Goal: Find specific page/section: Find specific page/section

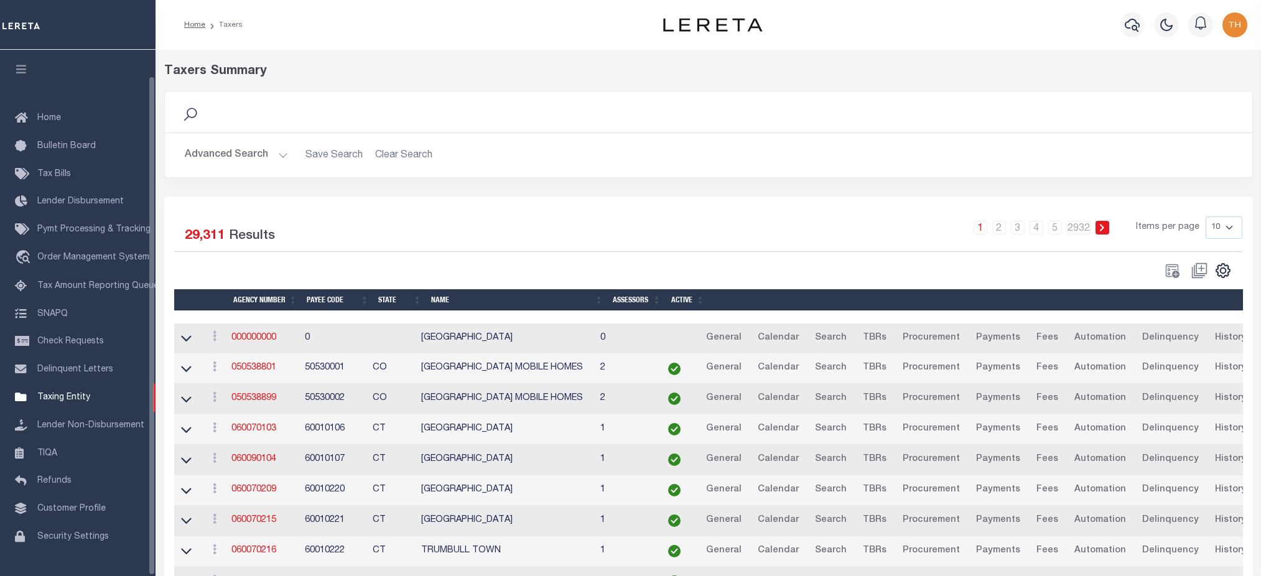
select select
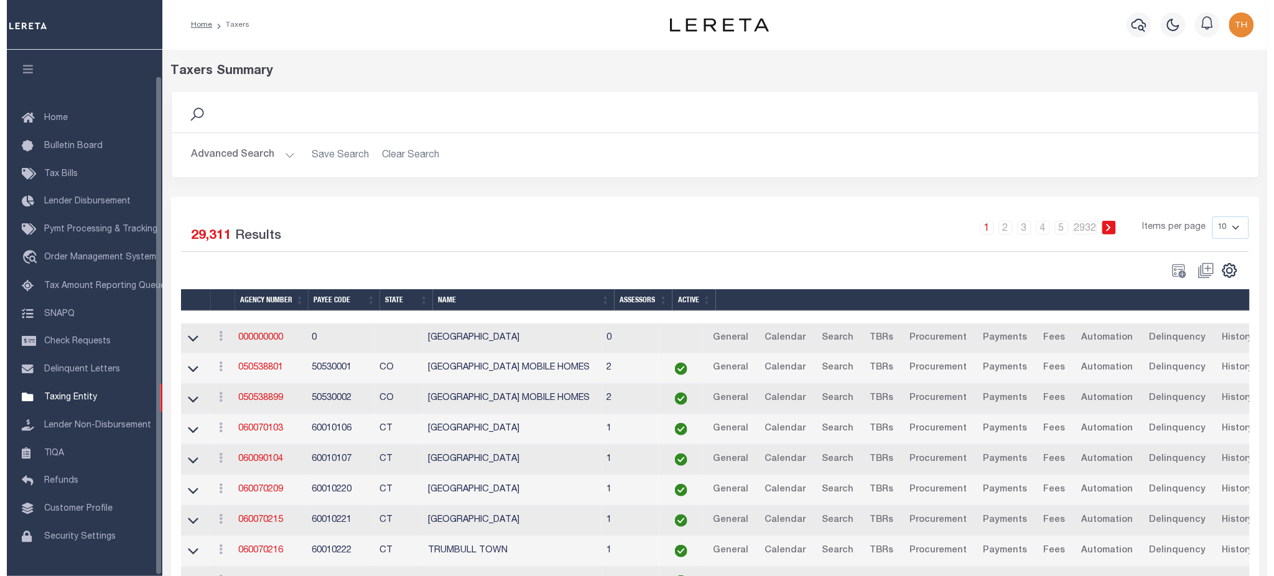
scroll to position [28, 0]
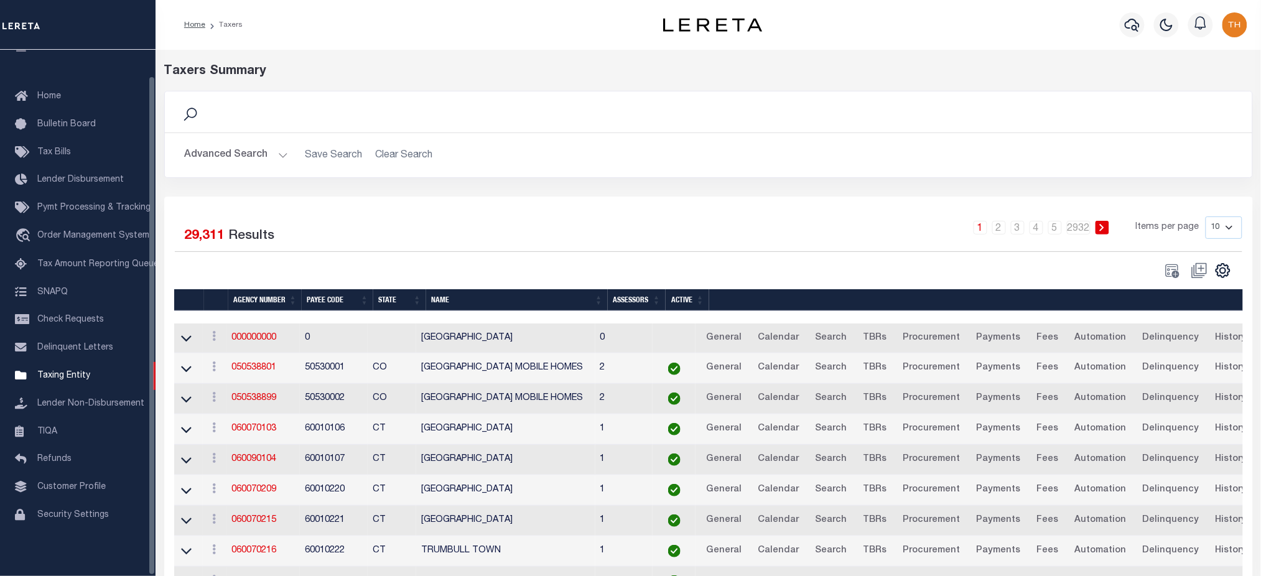
click at [260, 154] on button "Advanced Search" at bounding box center [236, 155] width 103 height 24
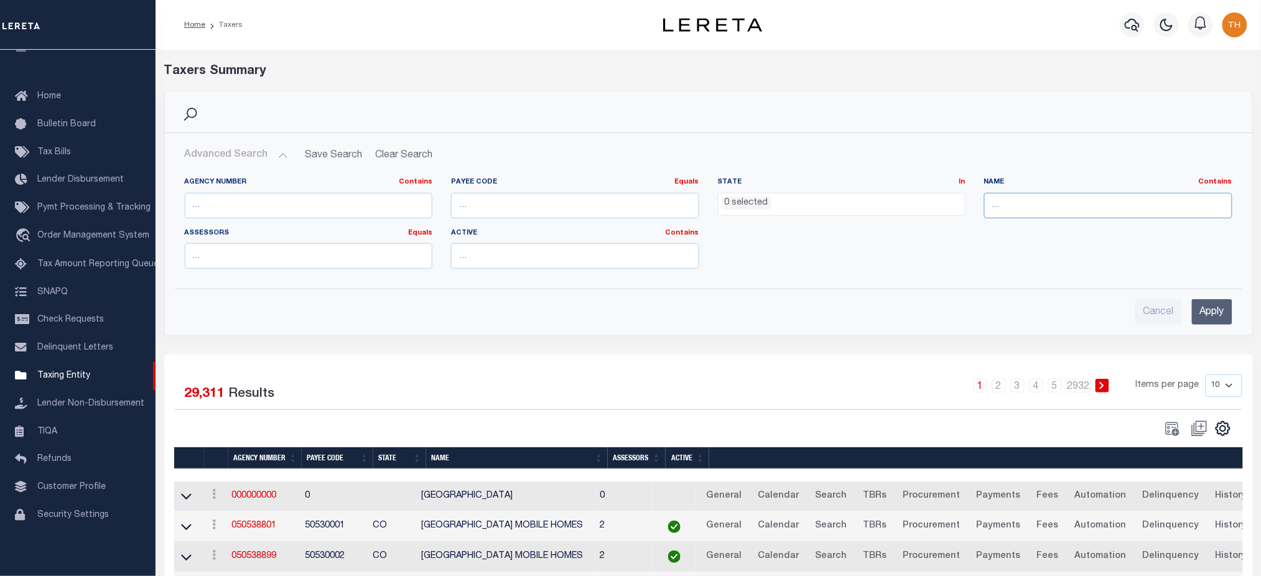
click at [1072, 206] on input "text" at bounding box center [1108, 205] width 248 height 25
paste input "Waterbury"
type input "Waterbury"
click at [1207, 317] on input "Apply" at bounding box center [1212, 311] width 40 height 25
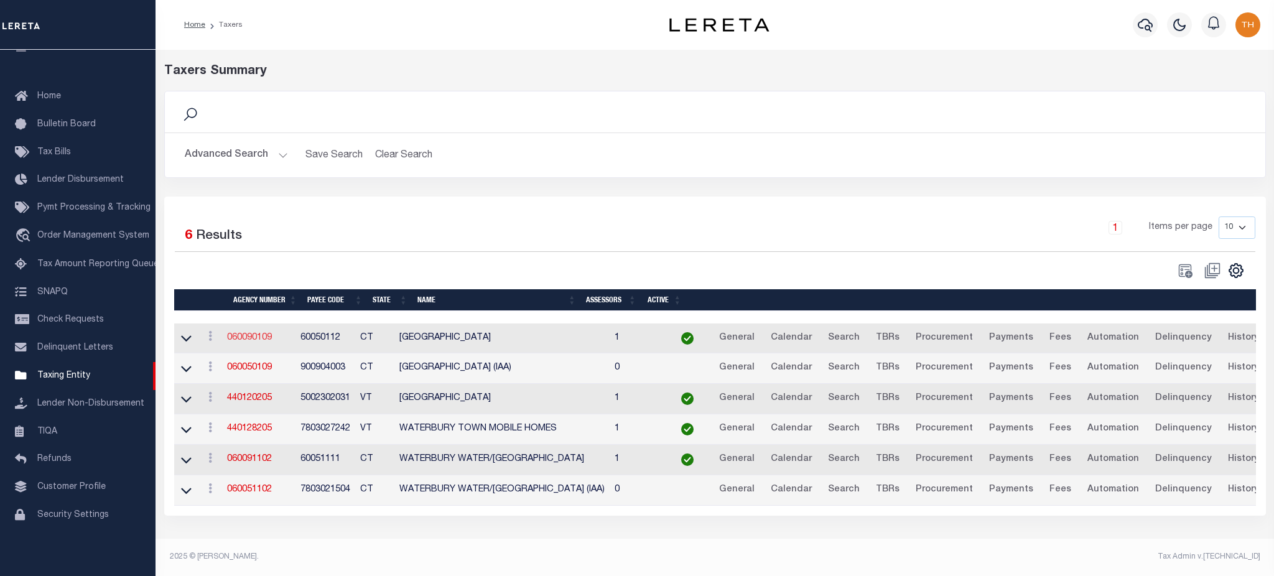
click at [261, 334] on link "060090109" at bounding box center [249, 337] width 45 height 9
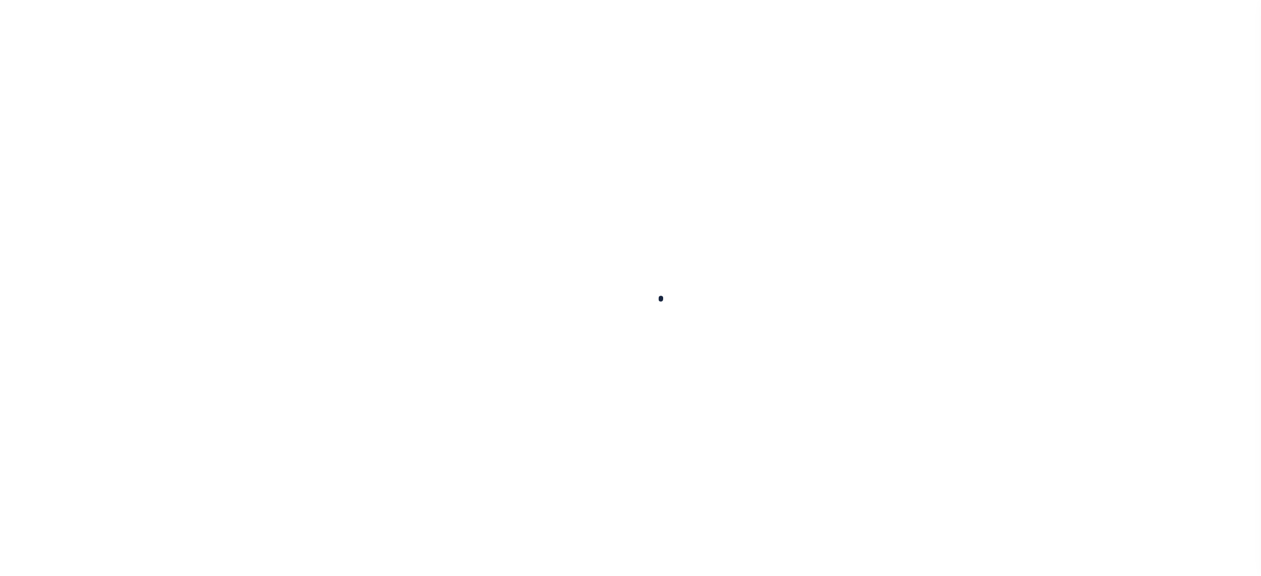
select select
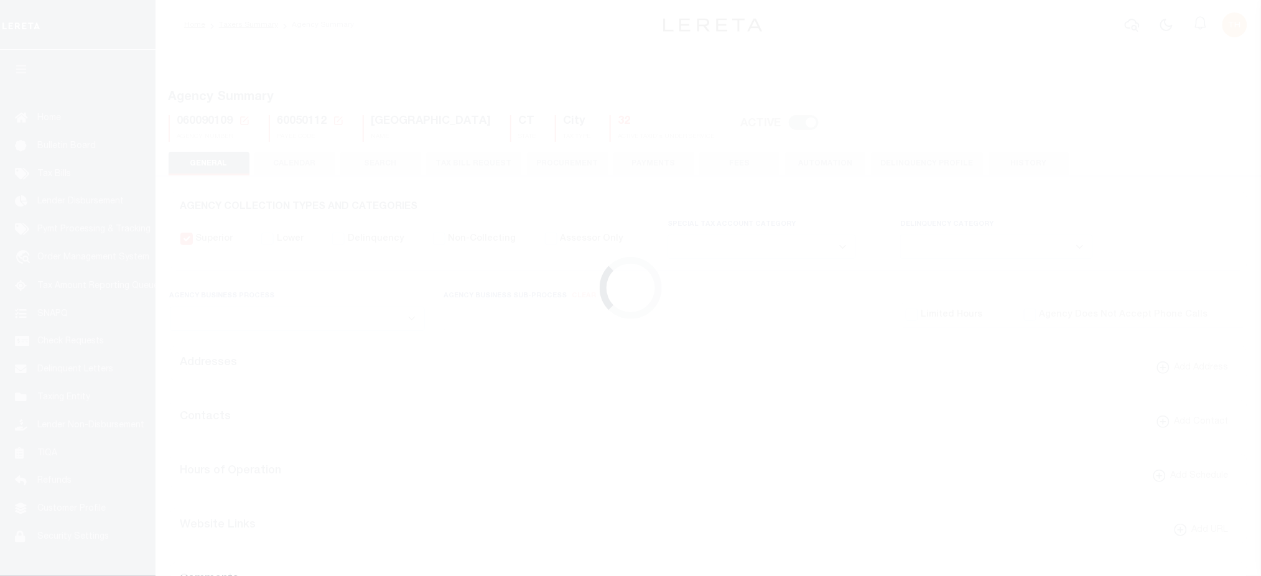
checkbox input "false"
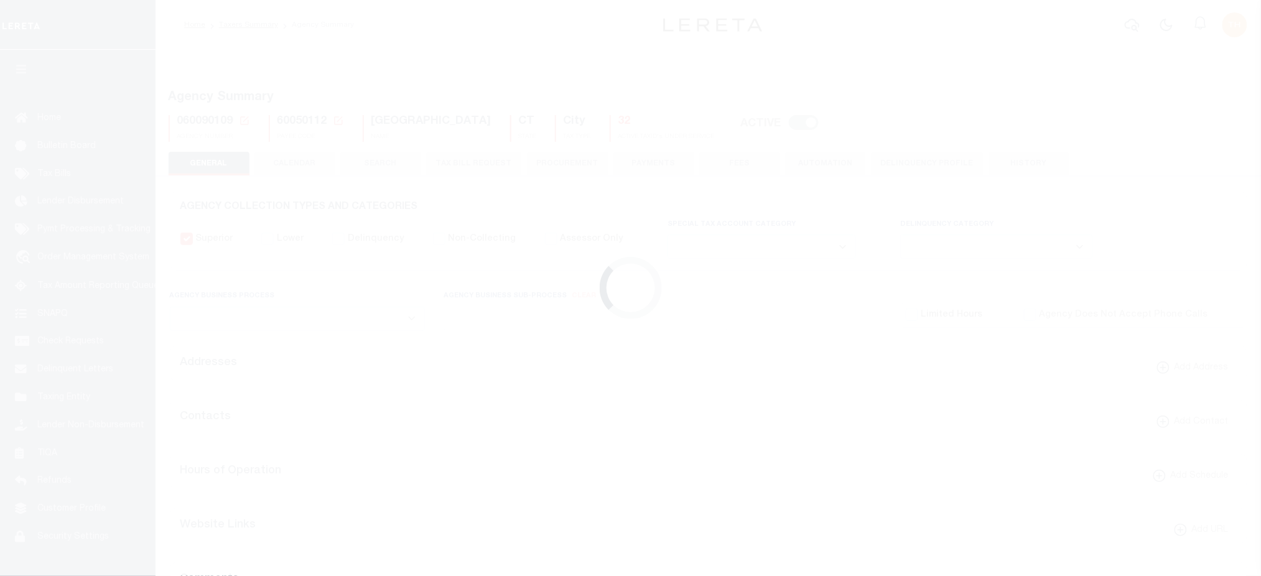
type input "900904003"
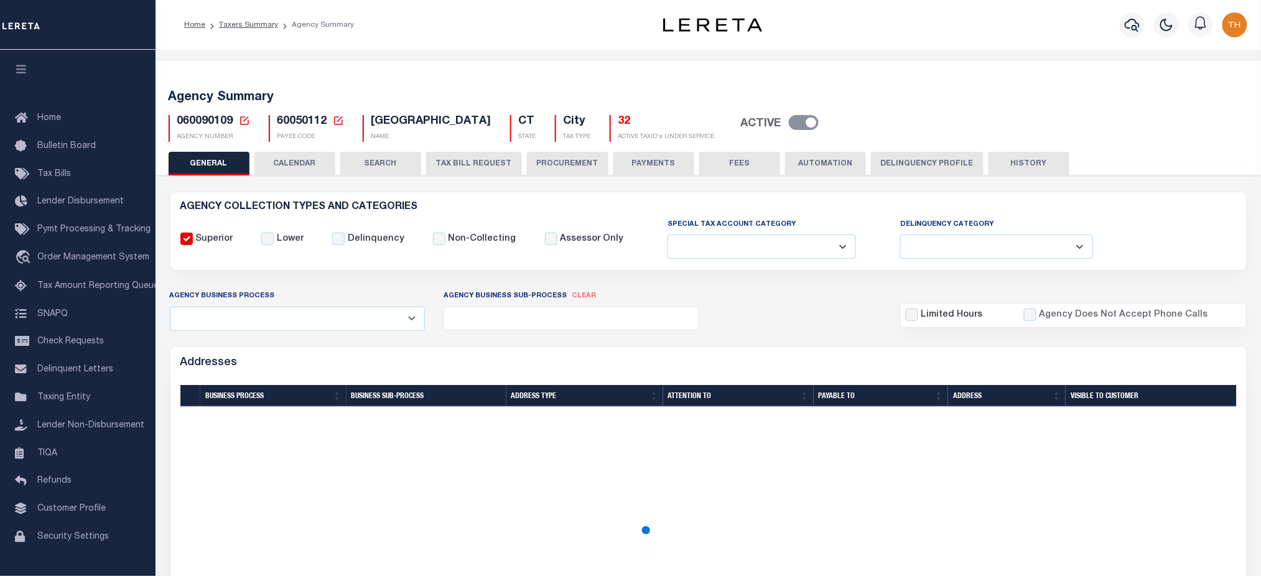
click at [302, 160] on button "CALENDAR" at bounding box center [294, 164] width 81 height 24
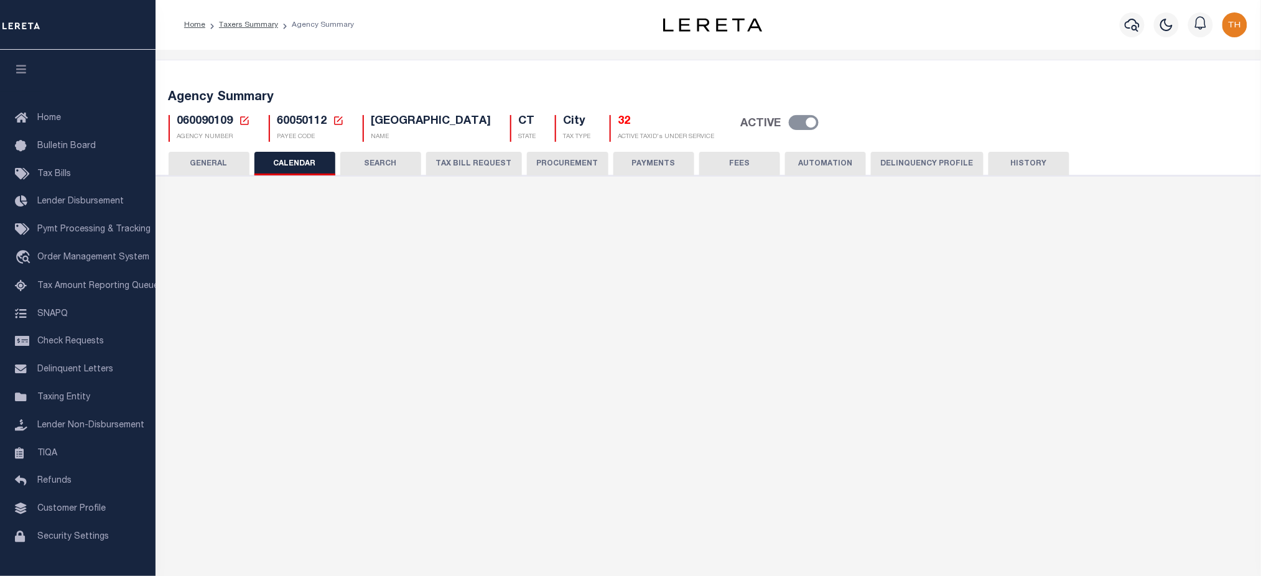
checkbox input "false"
type input "2"
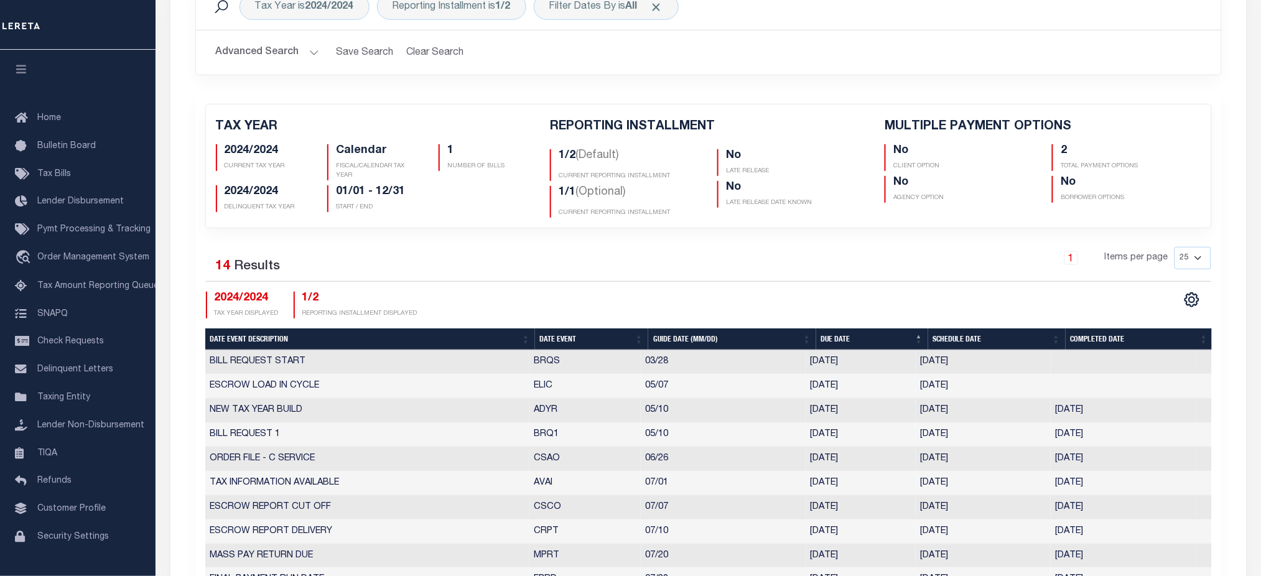
scroll to position [414, 0]
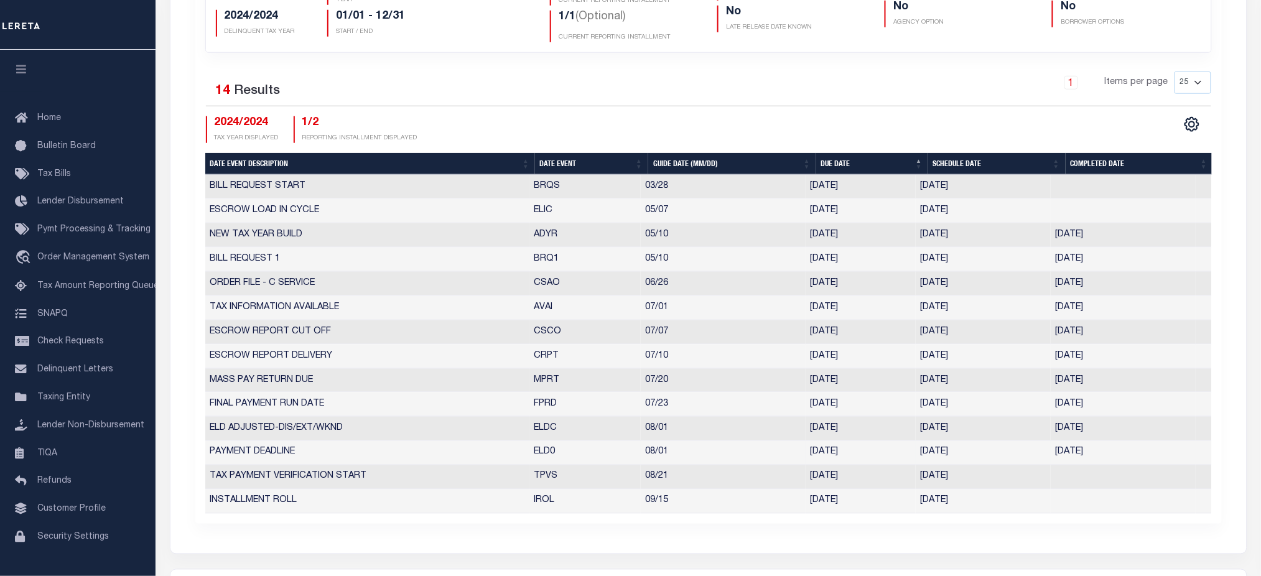
drag, startPoint x: 530, startPoint y: 253, endPoint x: 1128, endPoint y: 444, distance: 628.0
click at [1128, 444] on tbody "BILL REQUEST START BRQS 03/28 03/28/2025 03/28/2025 10020113 ESCROW LOAD IN CYC…" at bounding box center [708, 344] width 1006 height 338
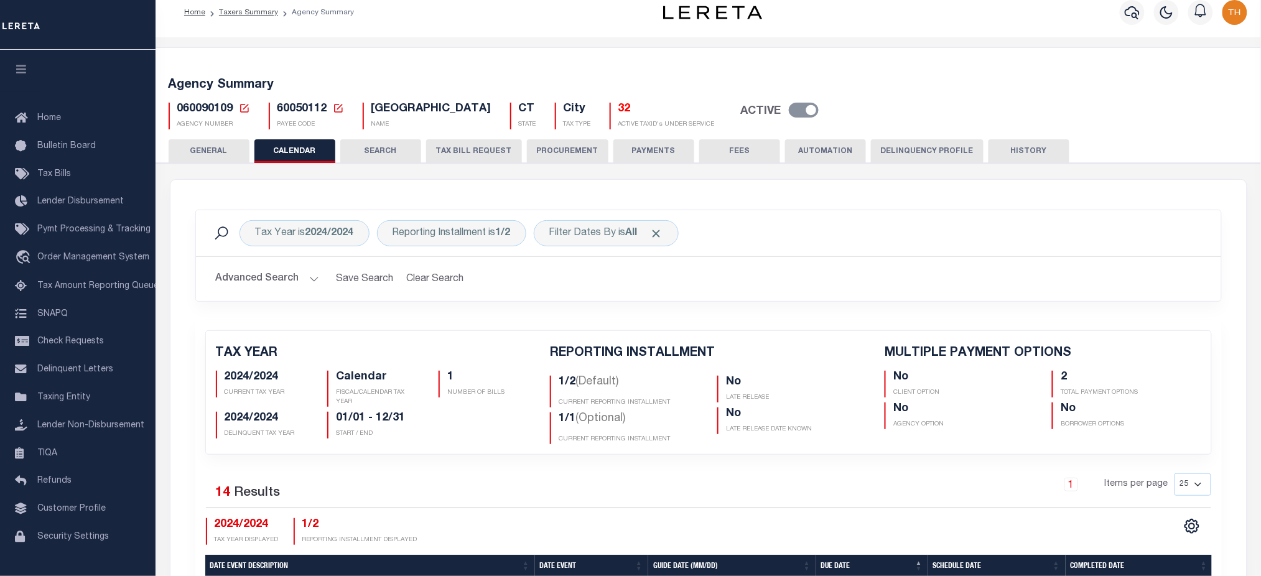
scroll to position [0, 0]
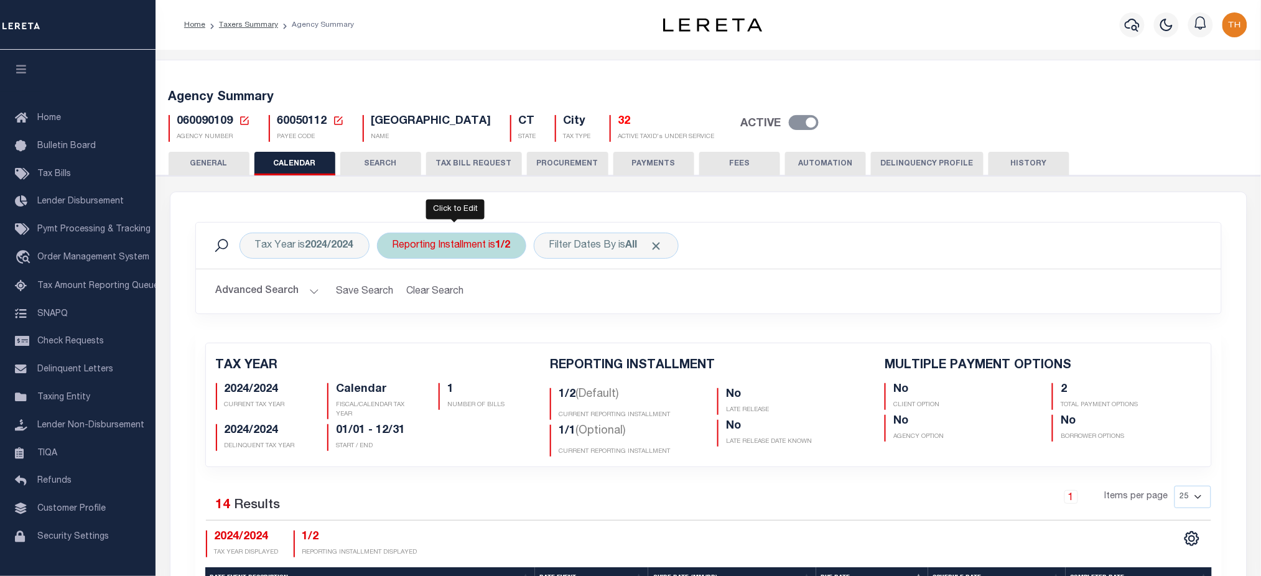
click at [409, 244] on div "Reporting Installment is 1/2" at bounding box center [451, 246] width 149 height 26
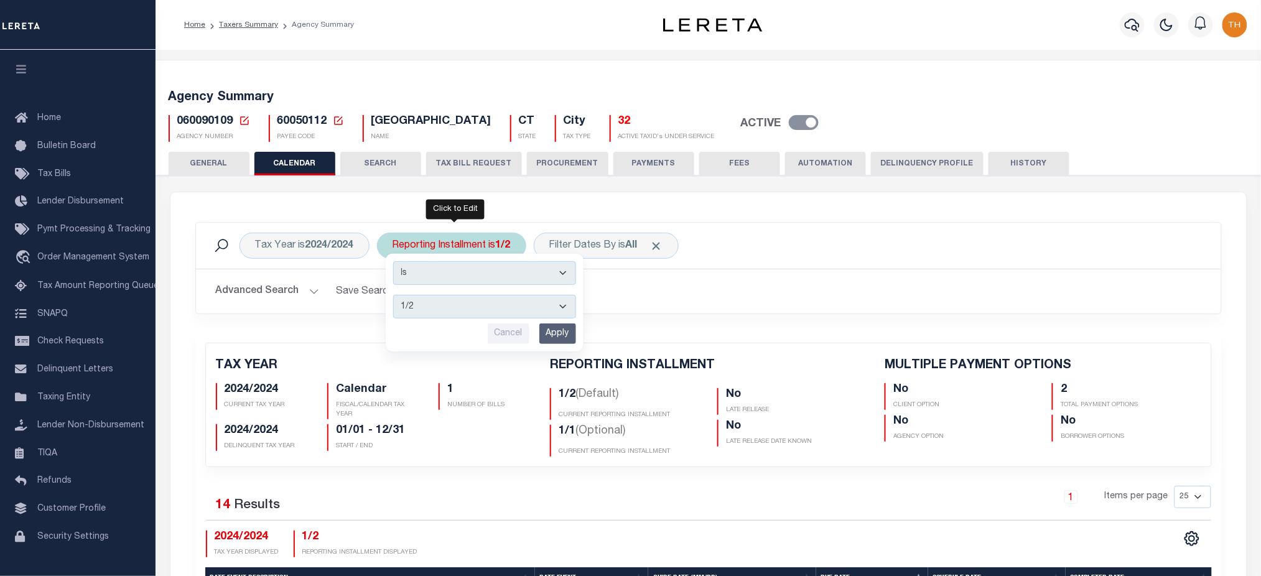
click at [452, 310] on select "1/2 2/2 1/1" at bounding box center [484, 307] width 183 height 24
select select "2/2"
click at [393, 295] on select "1/2 2/2 1/1" at bounding box center [484, 307] width 183 height 24
click at [558, 330] on input "Apply" at bounding box center [557, 333] width 37 height 21
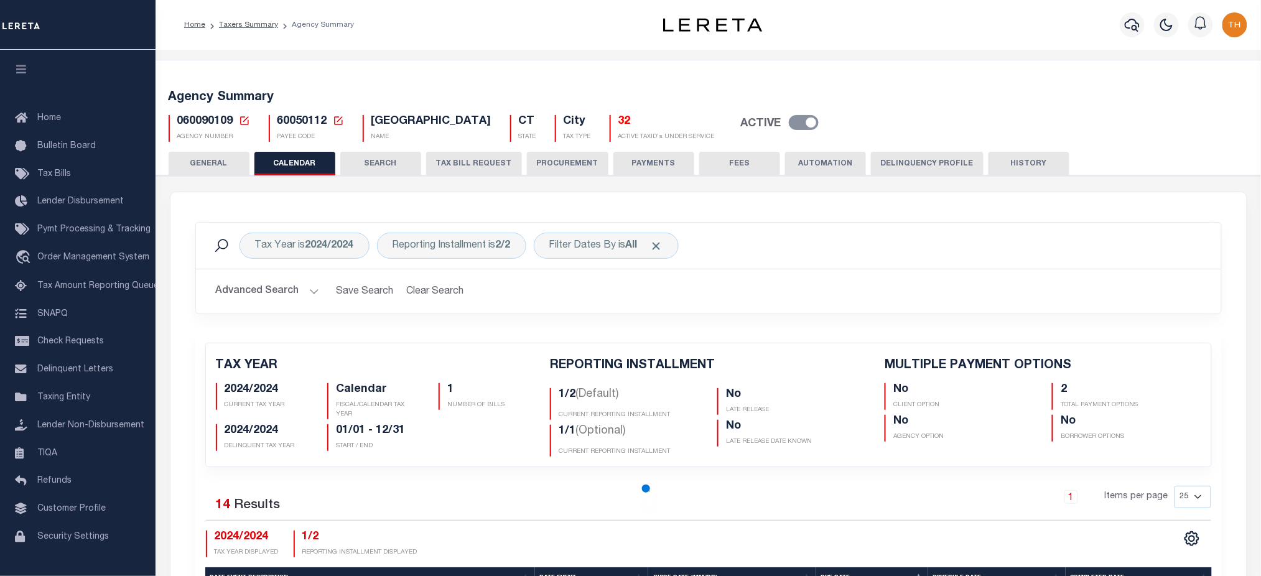
checkbox input "false"
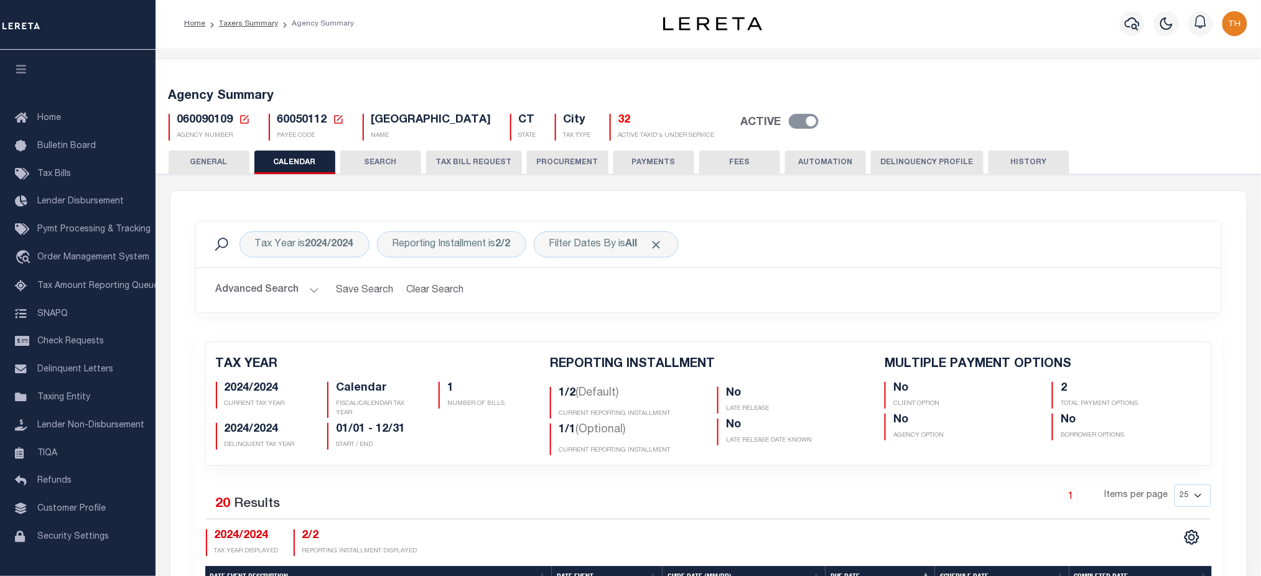
scroll to position [498, 0]
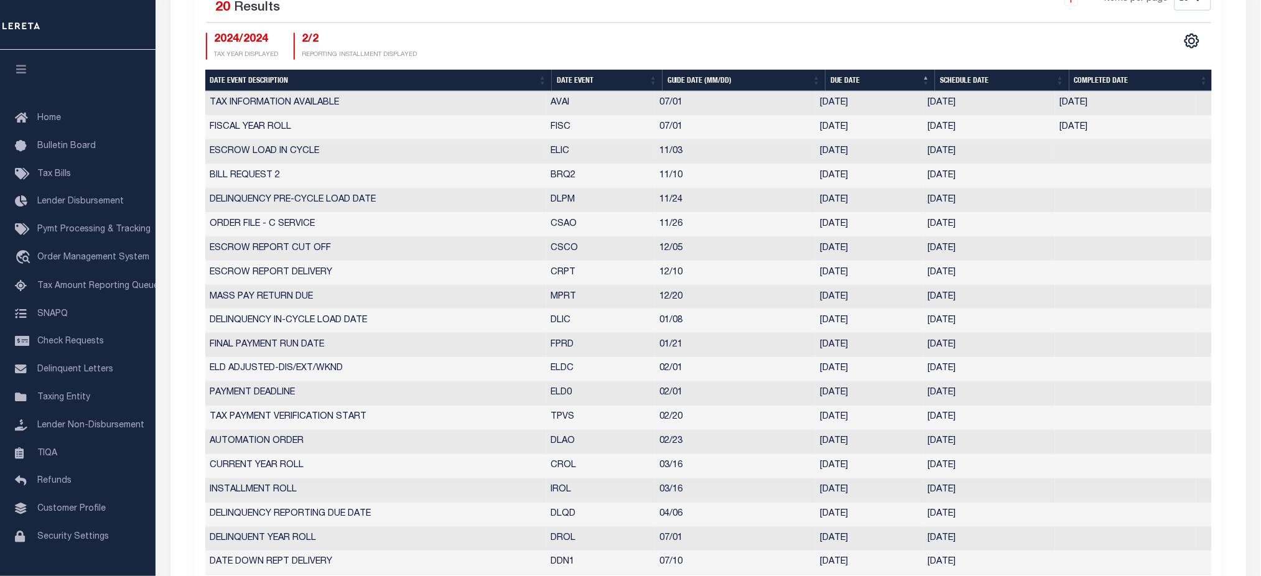
drag, startPoint x: 550, startPoint y: 155, endPoint x: 1016, endPoint y: 154, distance: 465.8
click at [1016, 154] on tr "ESCROW LOAD IN CYCLE ELIC 11/03 11/03/2025 11/03/2025 10020132" at bounding box center [708, 152] width 1006 height 24
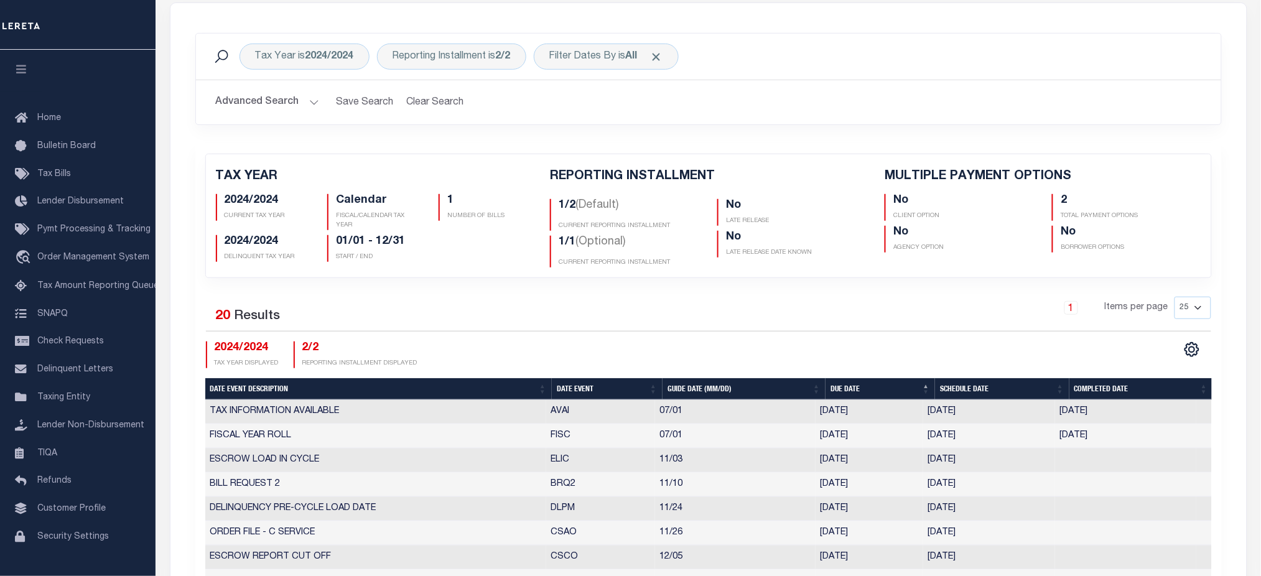
scroll to position [165, 0]
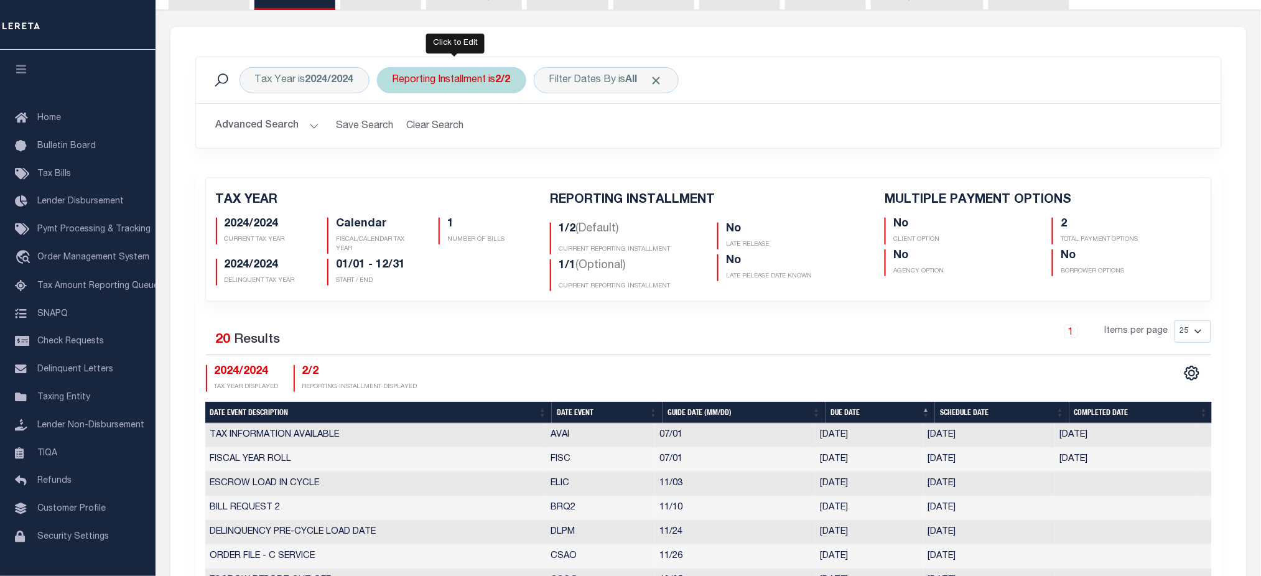
click at [483, 81] on div "Reporting Installment is 2/2" at bounding box center [451, 80] width 149 height 26
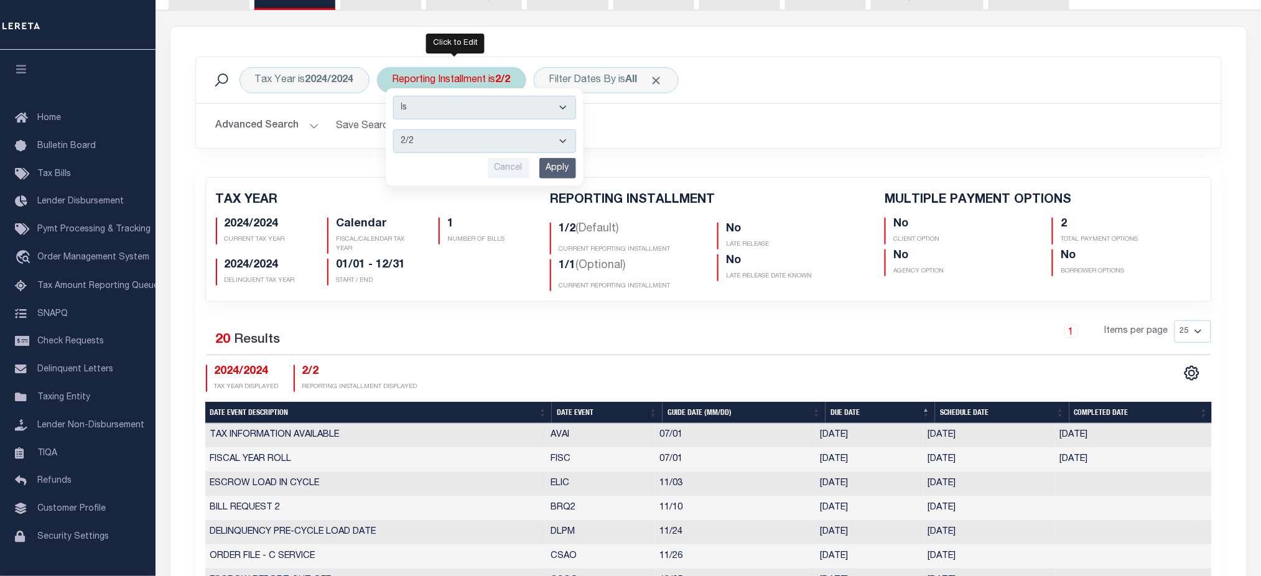
click at [453, 144] on select "1/2 2/2 1/1" at bounding box center [484, 141] width 183 height 24
select select "1/1"
click at [393, 129] on select "1/2 2/2 1/1" at bounding box center [484, 141] width 183 height 24
click at [576, 166] on div "Is Contains 1/2 2/2 1/1 Cancel Apply" at bounding box center [485, 137] width 198 height 98
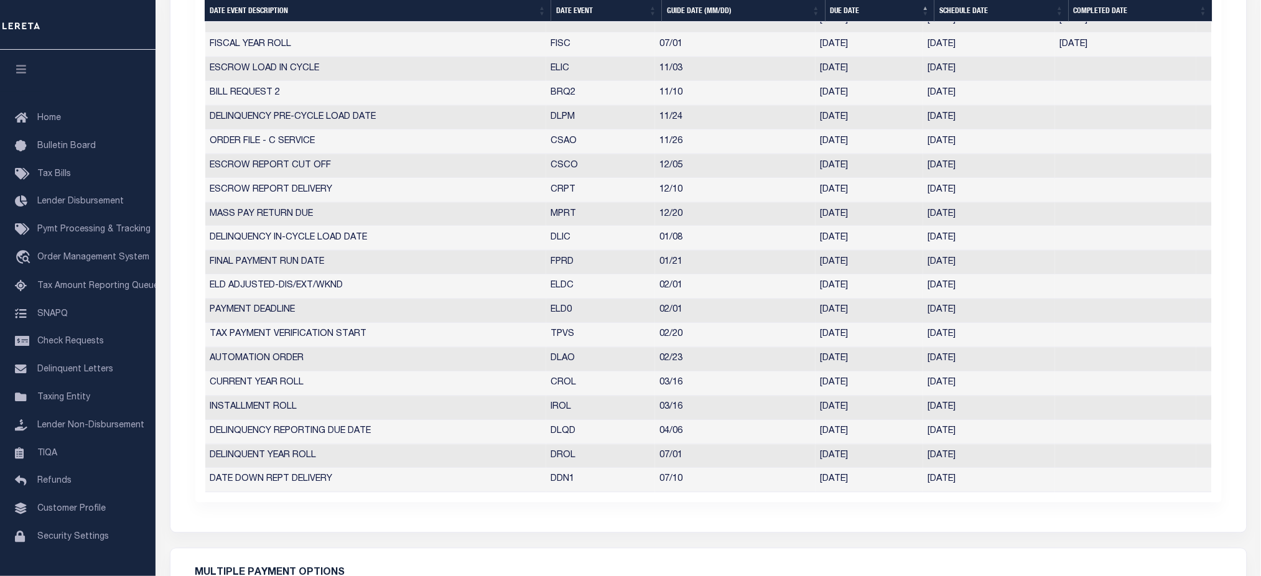
drag, startPoint x: 551, startPoint y: 313, endPoint x: 997, endPoint y: 313, distance: 445.9
click at [1036, 313] on tr "PAYMENT DEADLINE ELD0 02/01 01/30/2026 01/30/2026 10020126" at bounding box center [708, 311] width 1006 height 24
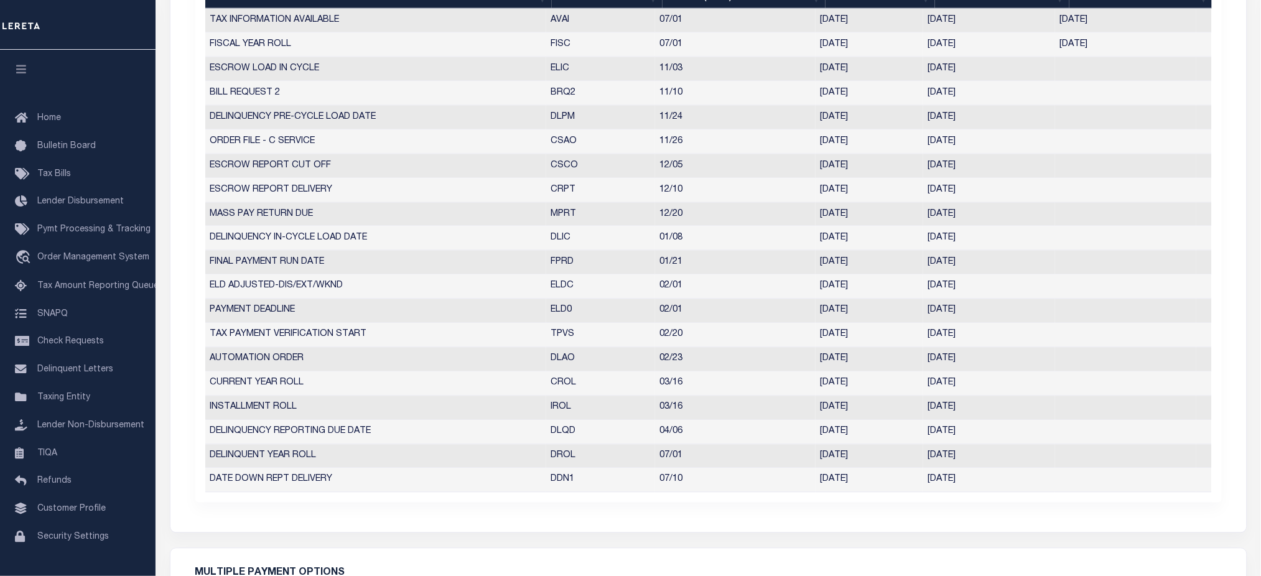
scroll to position [83, 0]
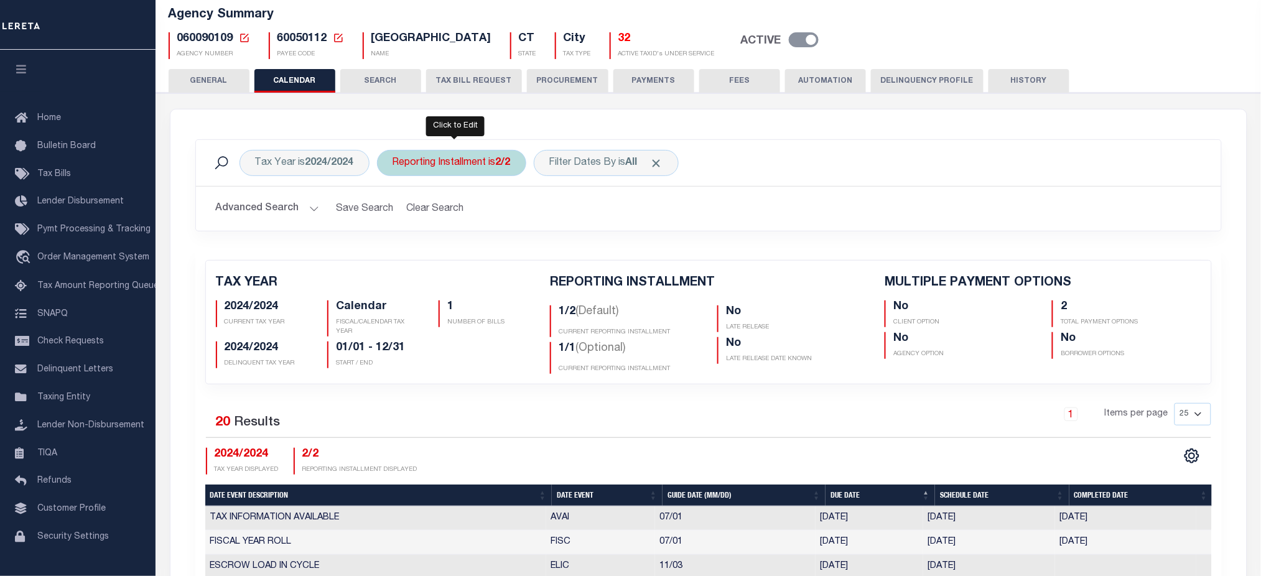
click at [464, 165] on div "Reporting Installment is 2/2 Is Contains 1/2 2/2 1/1 Cancel Apply" at bounding box center [451, 163] width 149 height 26
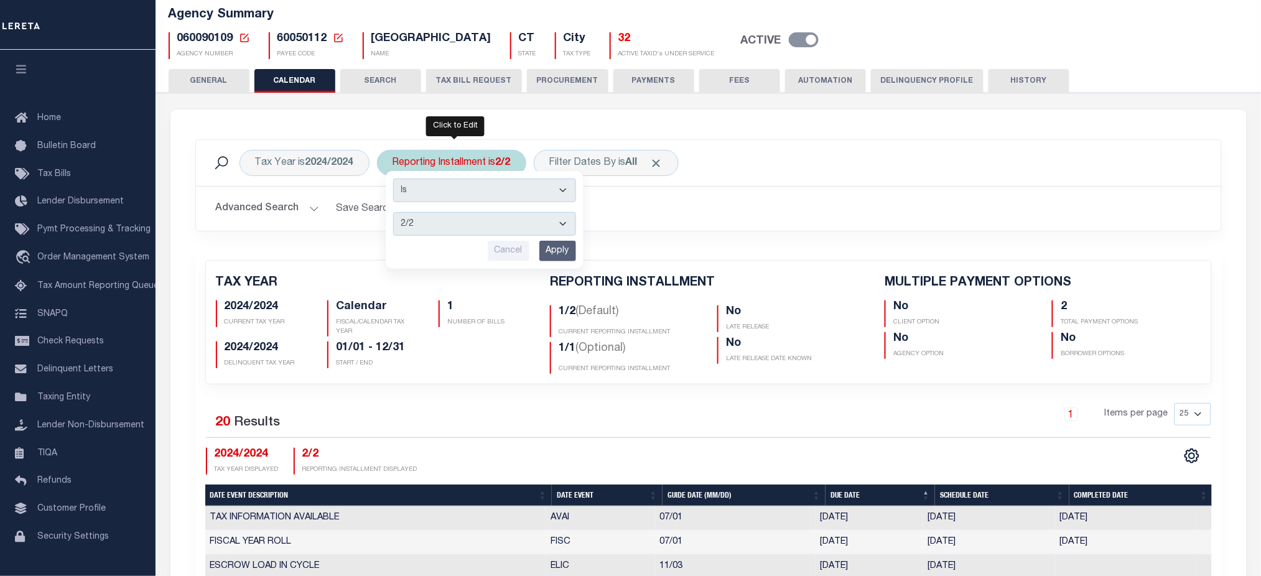
click at [463, 222] on select "1/2 2/2 1/1" at bounding box center [484, 224] width 183 height 24
select select "1/1"
click at [393, 212] on select "1/2 2/2 1/1" at bounding box center [484, 224] width 183 height 24
click at [560, 255] on input "Apply" at bounding box center [557, 251] width 37 height 21
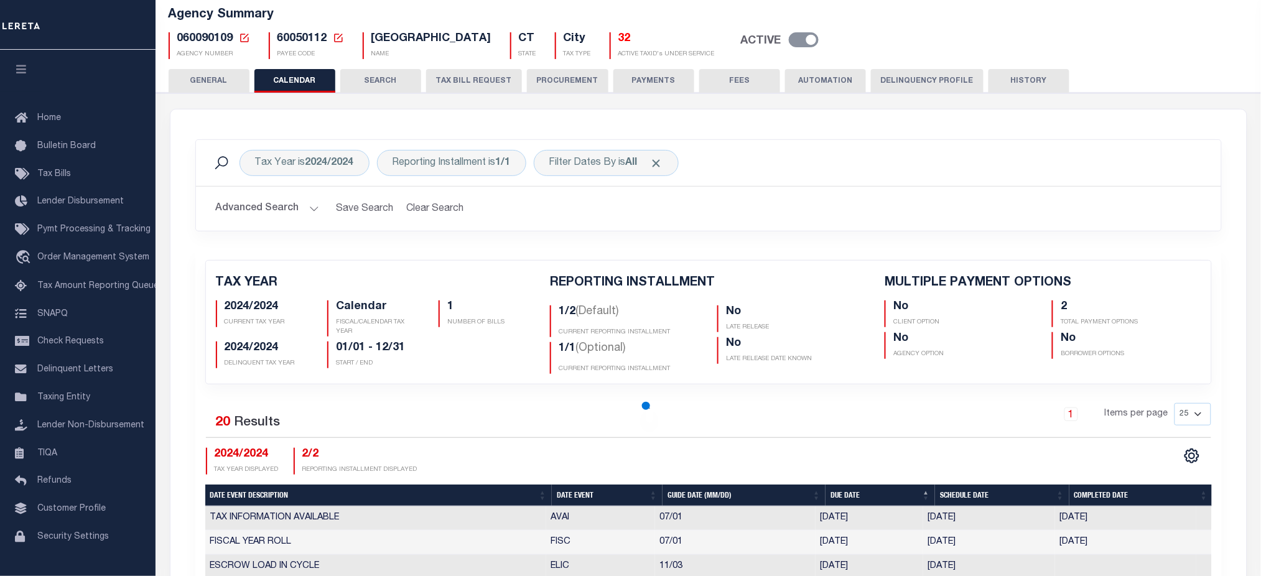
checkbox input "false"
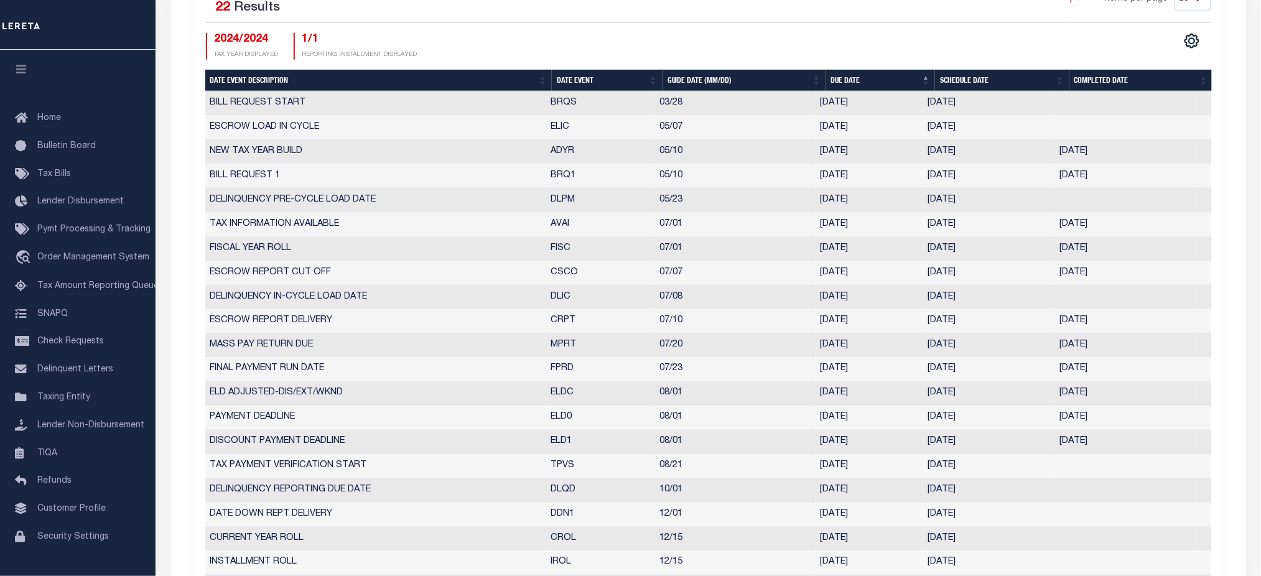
drag, startPoint x: 1048, startPoint y: 463, endPoint x: 687, endPoint y: 456, distance: 361.4
click at [687, 456] on tr "TAX PAYMENT VERIFICATION START TPVS 08/21 08/21/2025 08/21/2025 10212369" at bounding box center [708, 467] width 1006 height 24
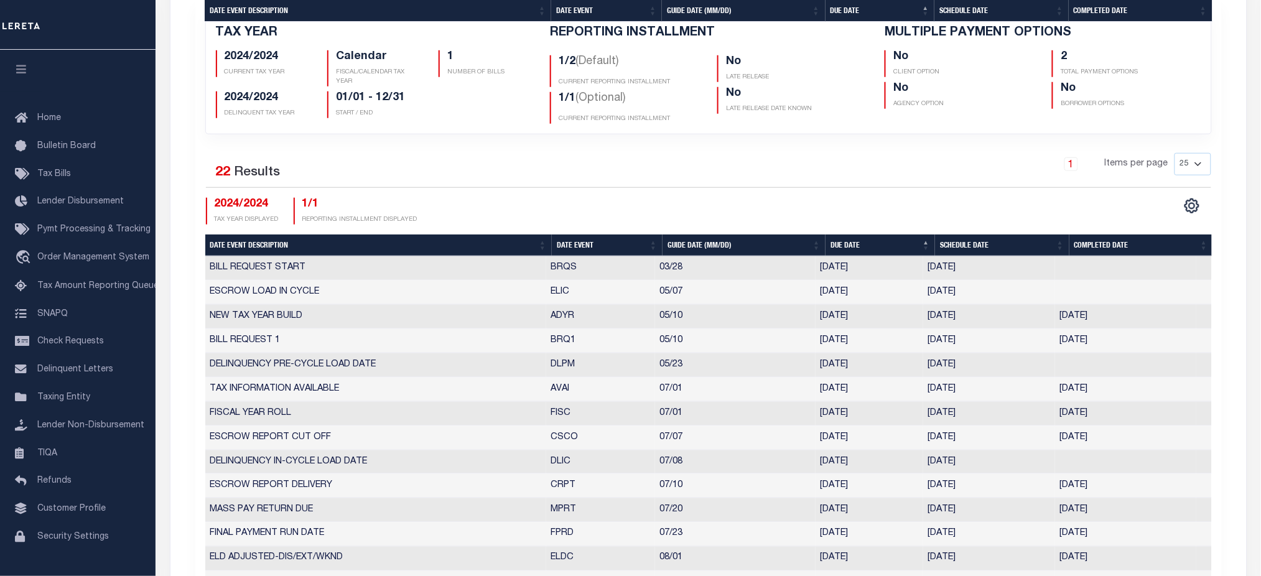
scroll to position [746, 0]
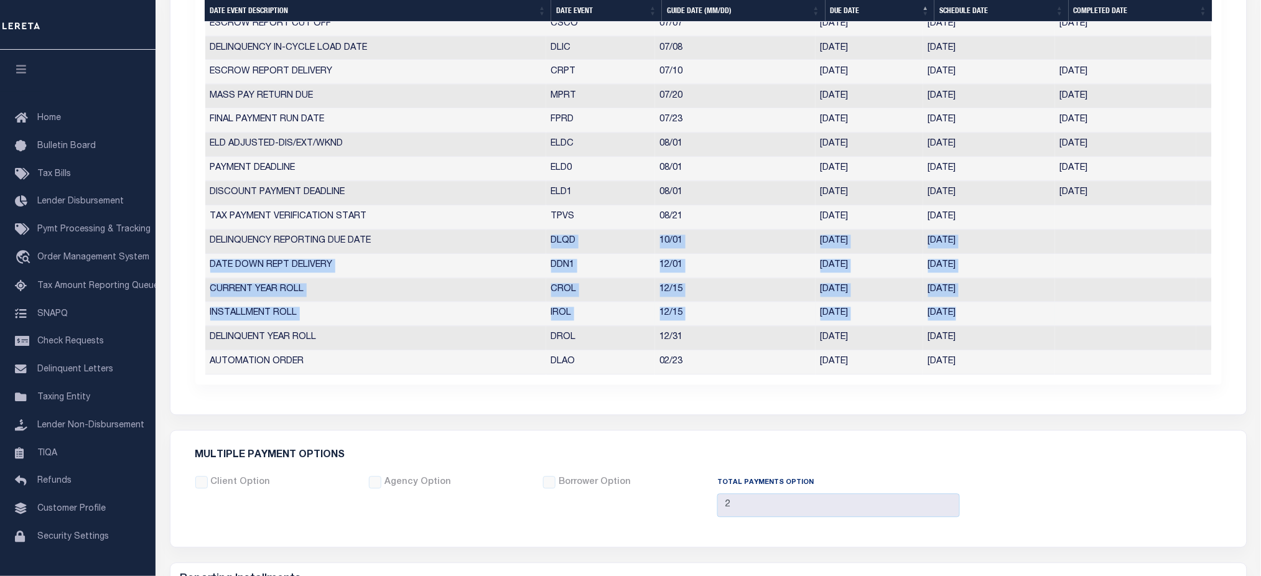
drag, startPoint x: 549, startPoint y: 246, endPoint x: 1145, endPoint y: 307, distance: 599.5
click at [1145, 307] on tbody "BILL REQUEST START BRQS 03/28 03/28/2025 03/28/2025 10212368 ESCROW LOAD IN CYC…" at bounding box center [708, 109] width 1006 height 532
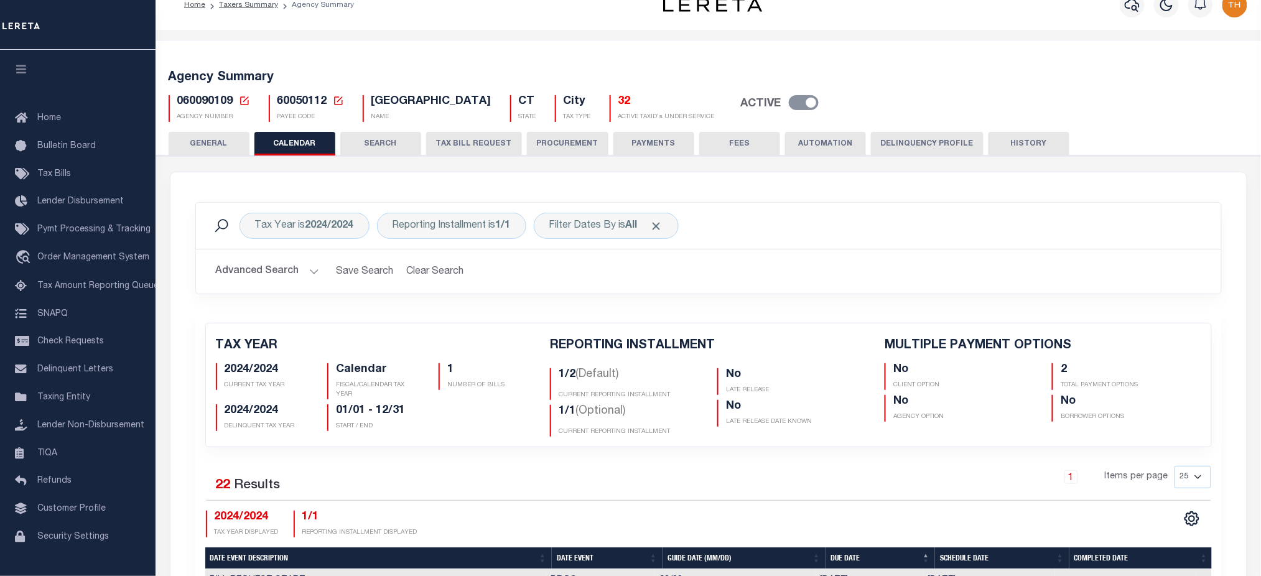
scroll to position [0, 0]
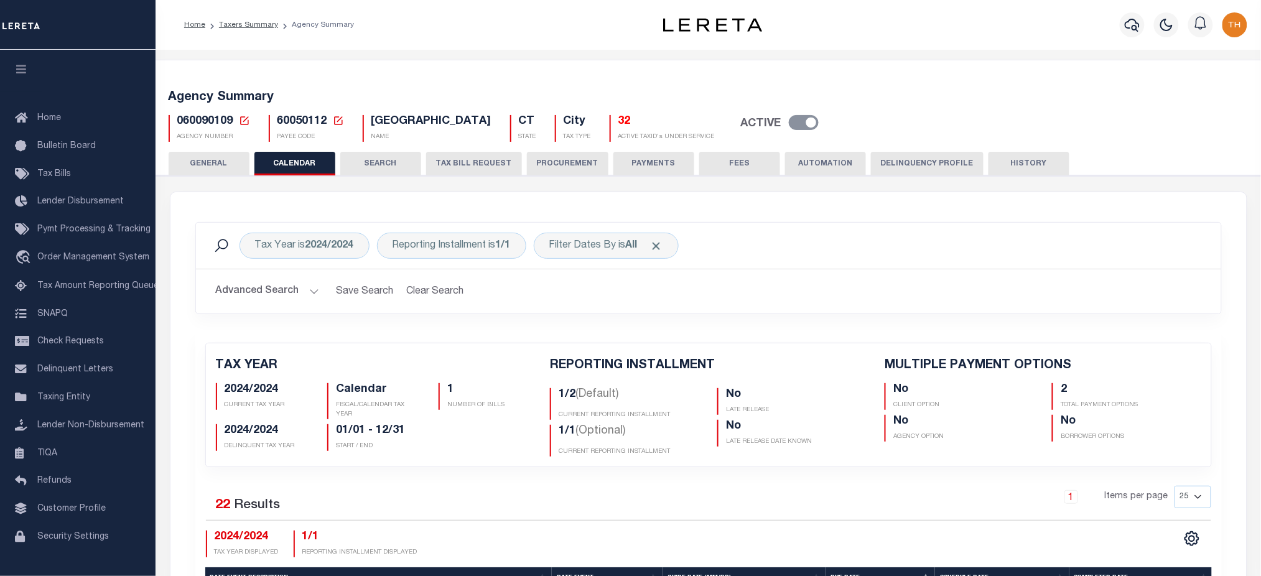
click at [618, 123] on h5 "32" at bounding box center [666, 122] width 96 height 14
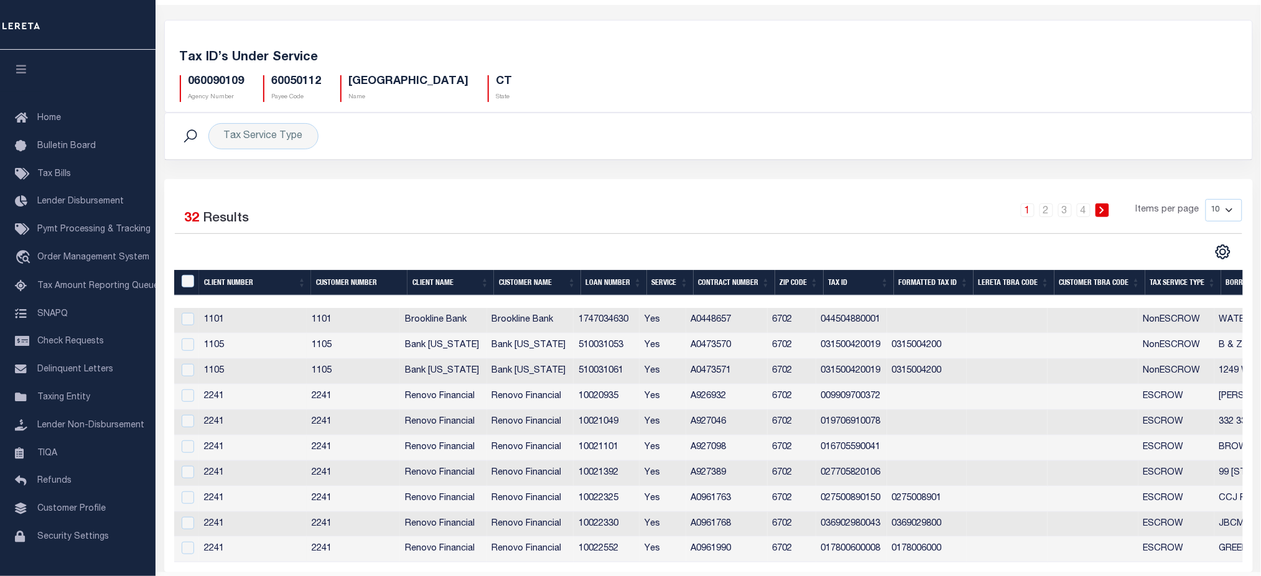
scroll to position [87, 0]
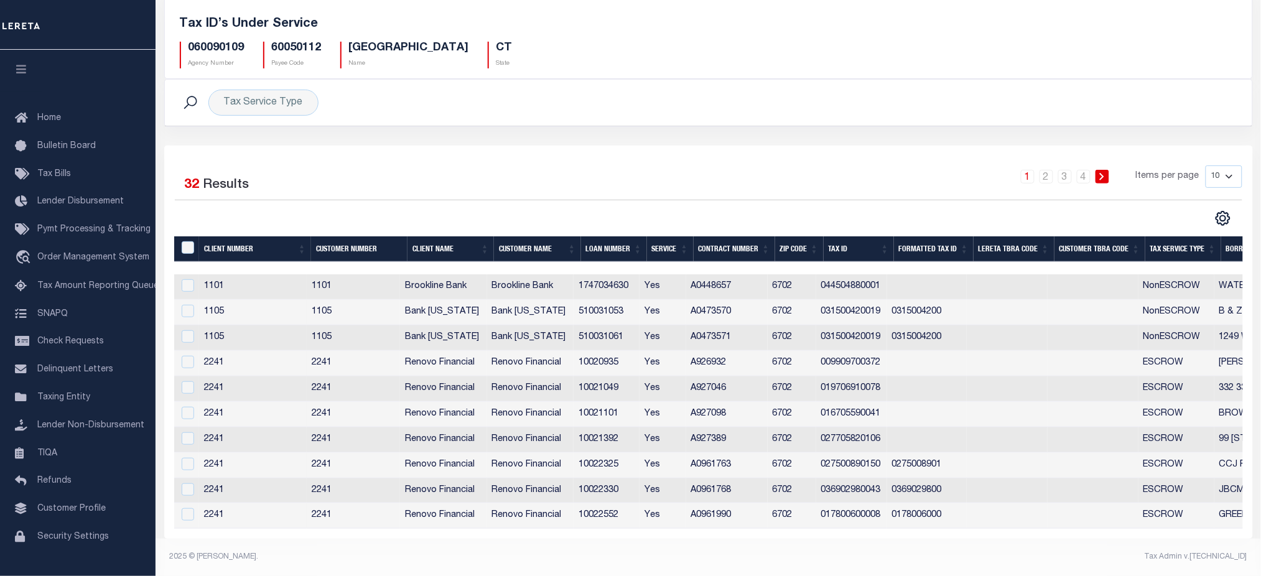
click at [538, 243] on th "Customer Name" at bounding box center [537, 248] width 87 height 25
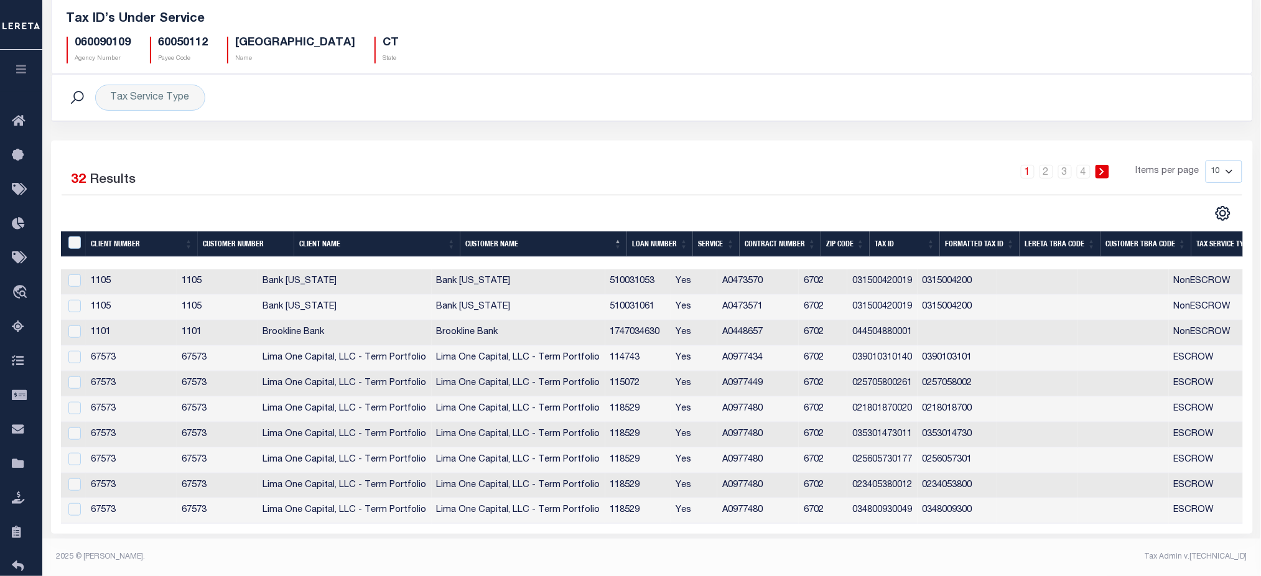
click at [523, 34] on div "060090109 Agency Number 60050112 Payee Code WATERBURY CITY Name CT State" at bounding box center [651, 45] width 1189 height 37
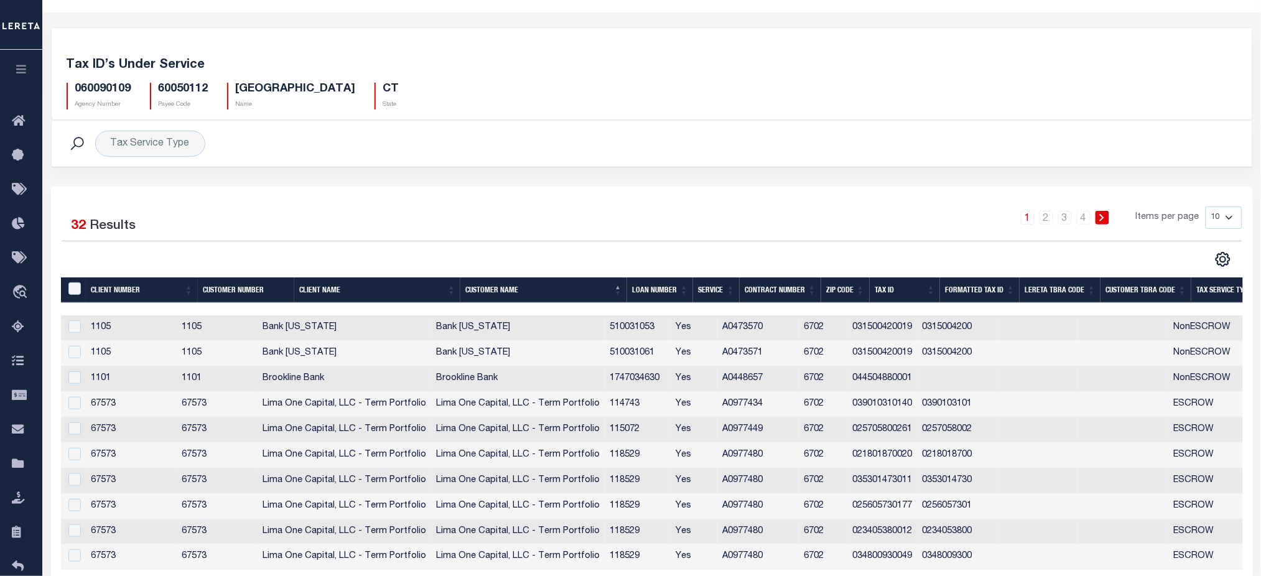
scroll to position [0, 0]
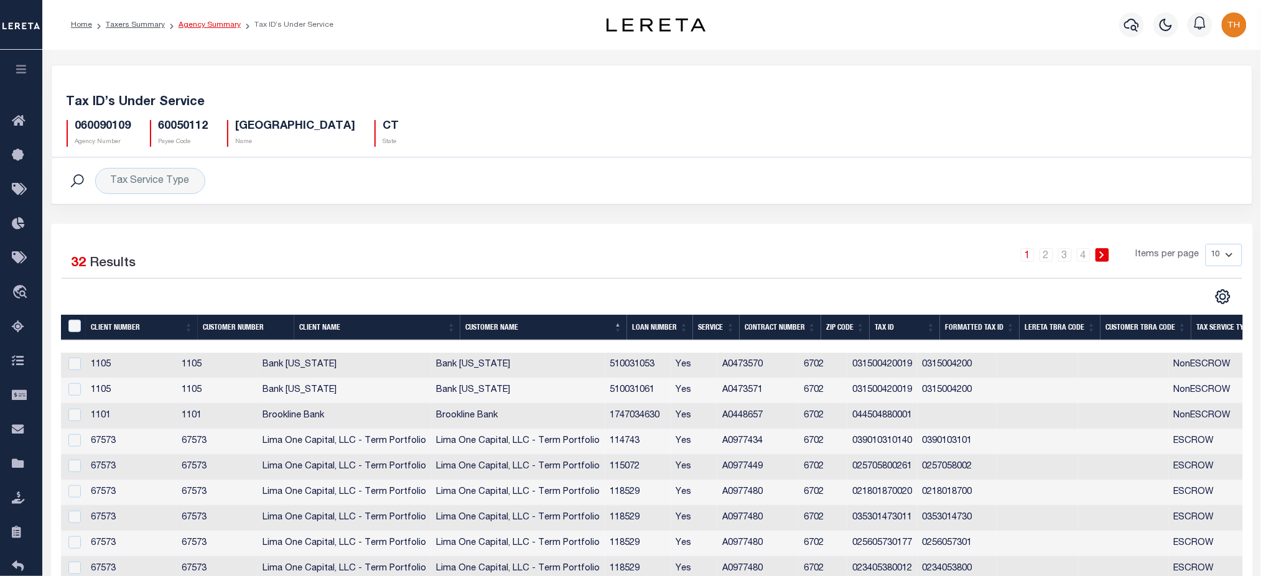
click at [204, 23] on link "Agency Summary" at bounding box center [209, 24] width 62 height 7
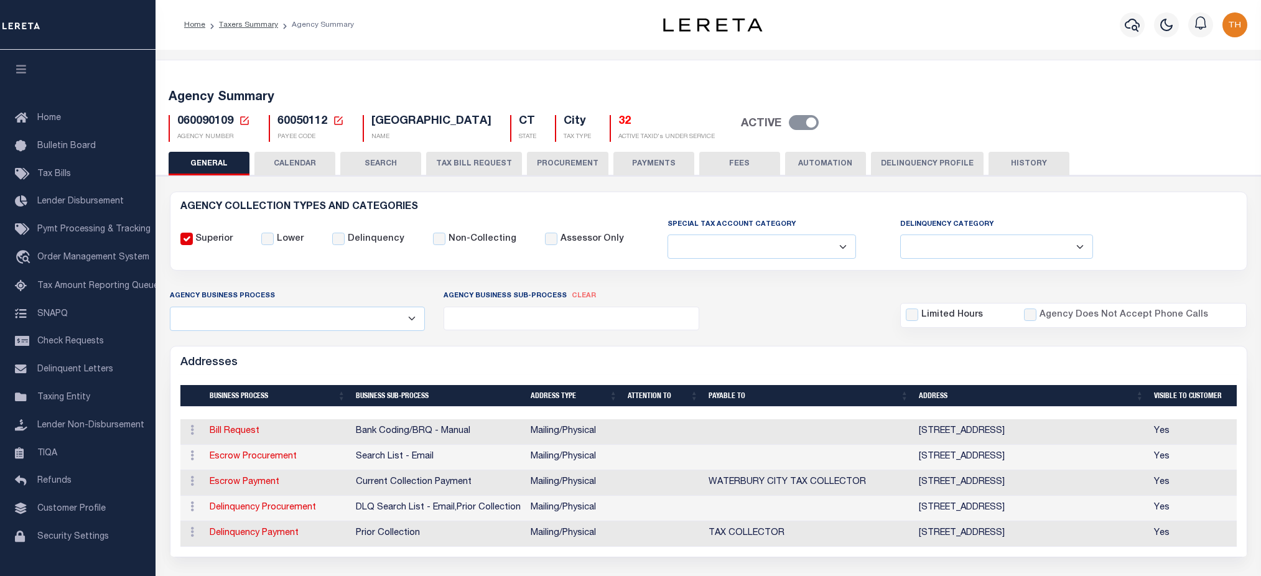
select select
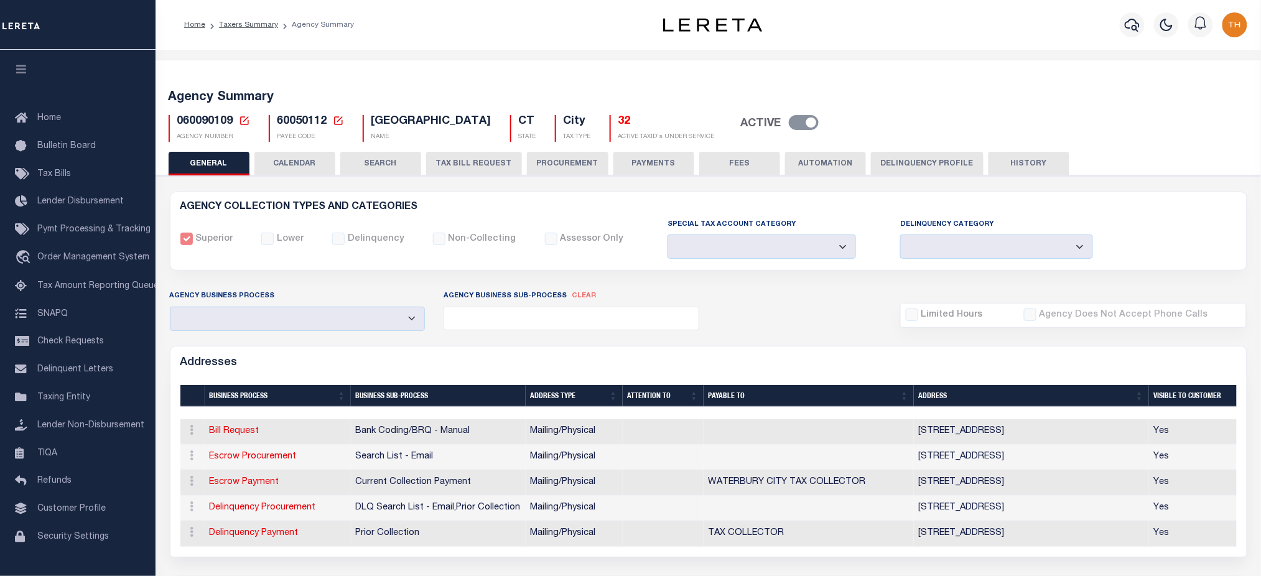
click at [243, 116] on icon at bounding box center [244, 120] width 9 height 9
click at [246, 125] on icon at bounding box center [244, 120] width 11 height 11
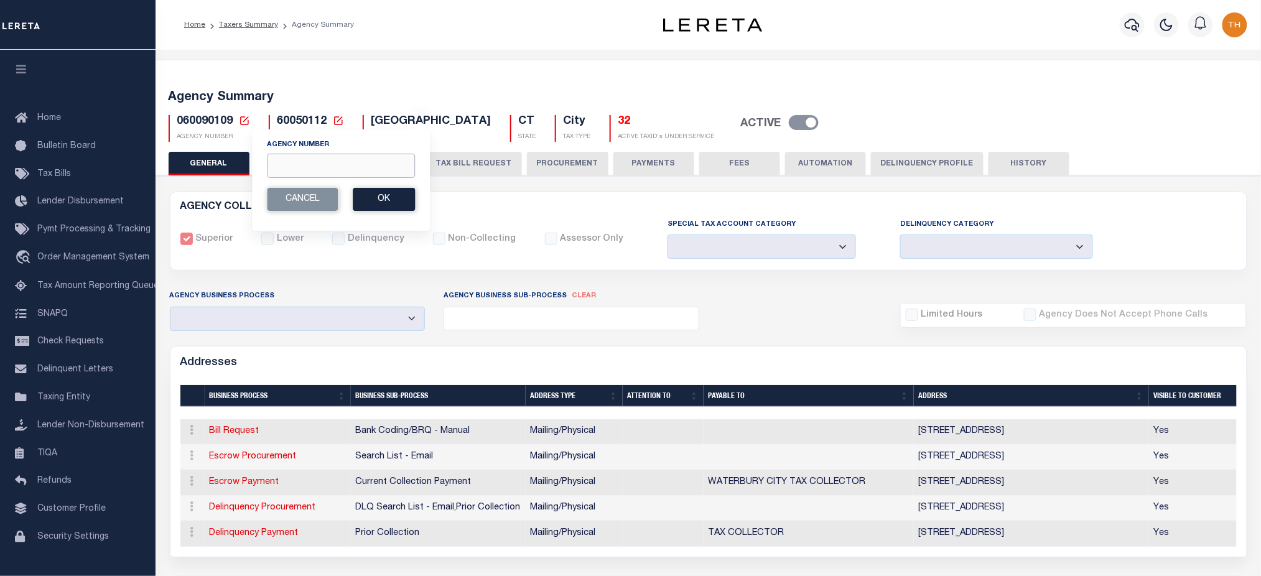
click at [297, 159] on input "Agency Number" at bounding box center [341, 166] width 148 height 24
type input "101290101"
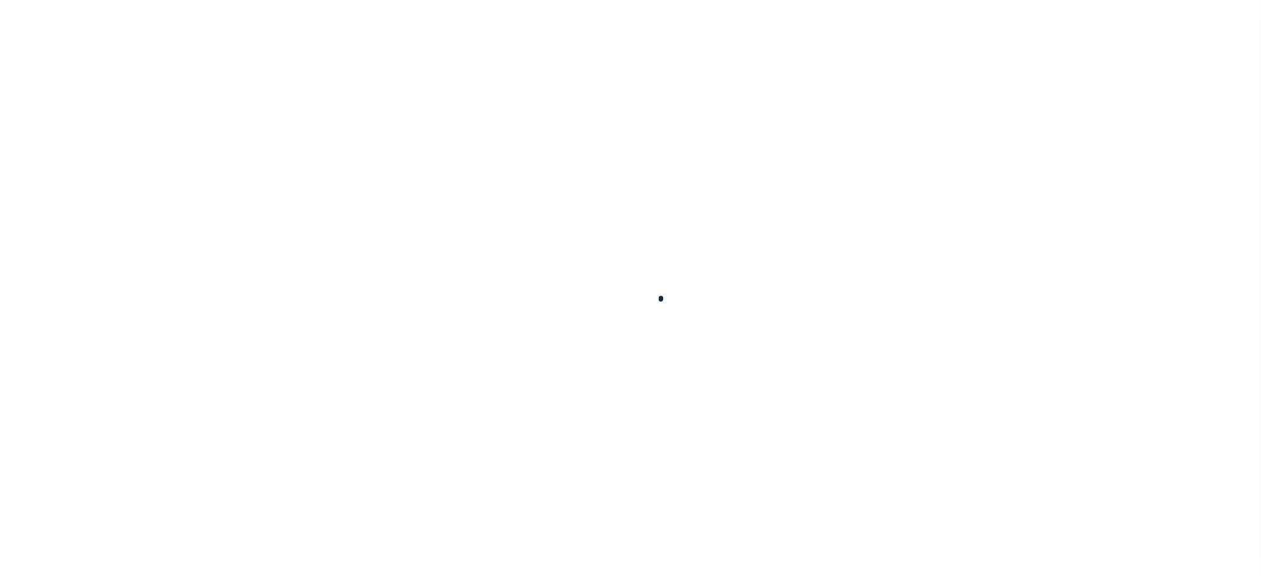
select select
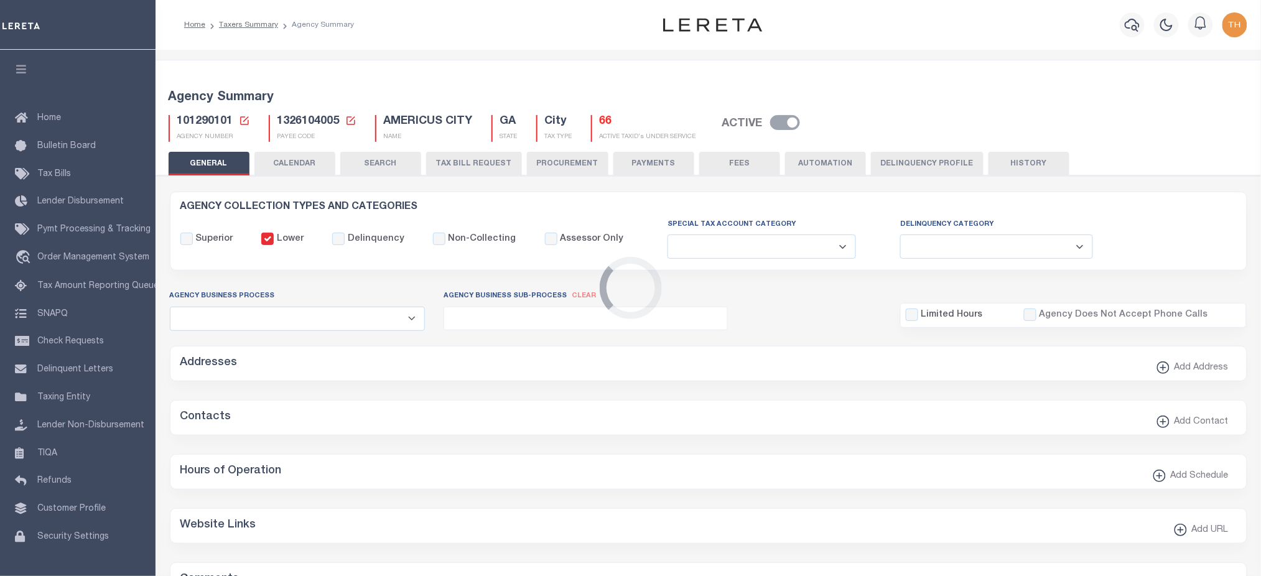
checkbox input "false"
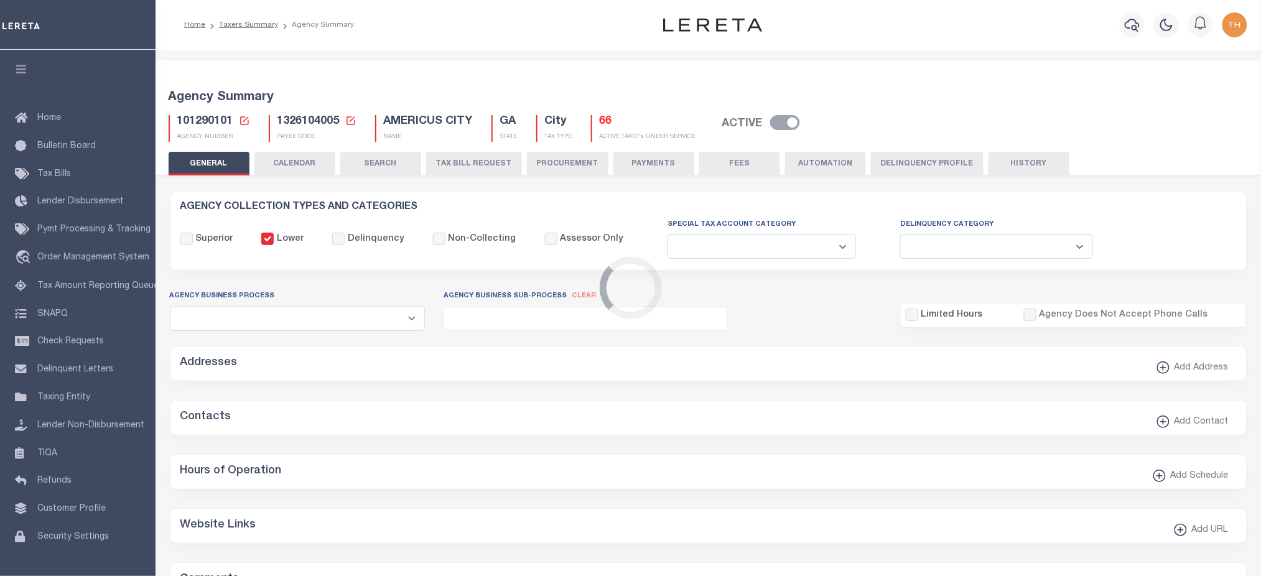
type input "1326104005"
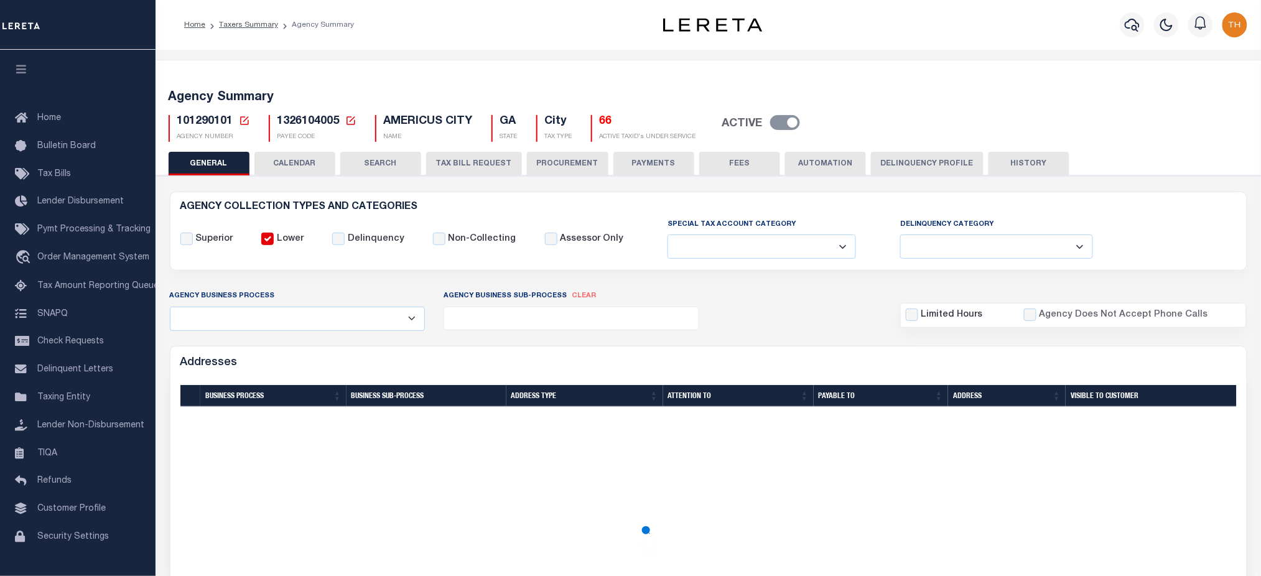
click at [1023, 165] on button "HISTORY" at bounding box center [1028, 164] width 81 height 24
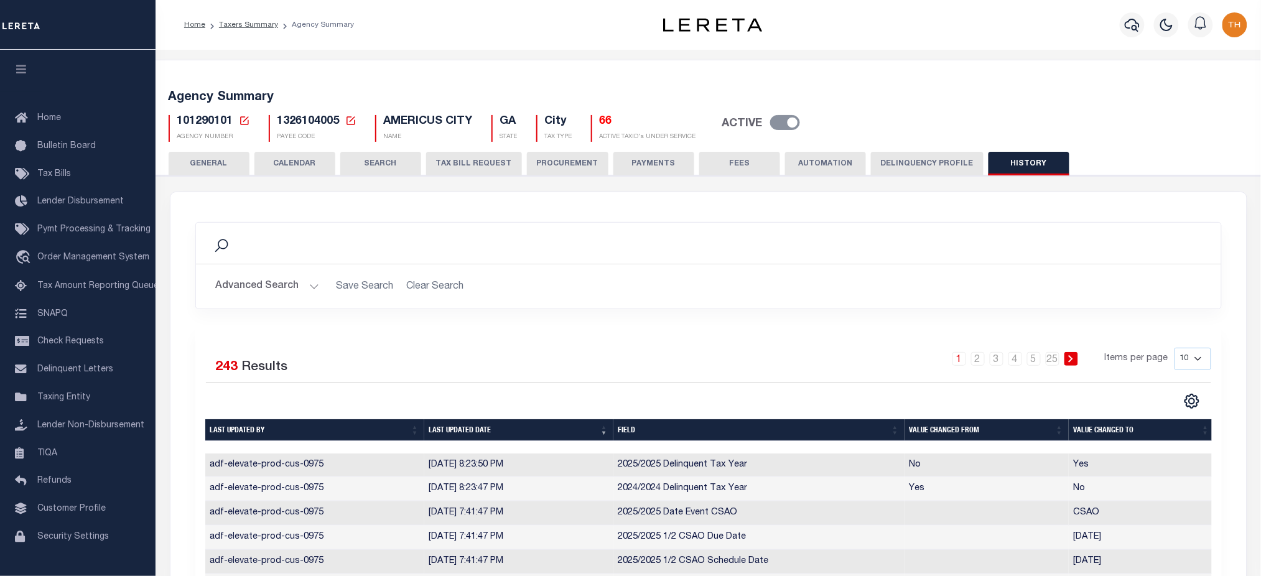
click at [284, 282] on button "Advanced Search" at bounding box center [267, 286] width 103 height 24
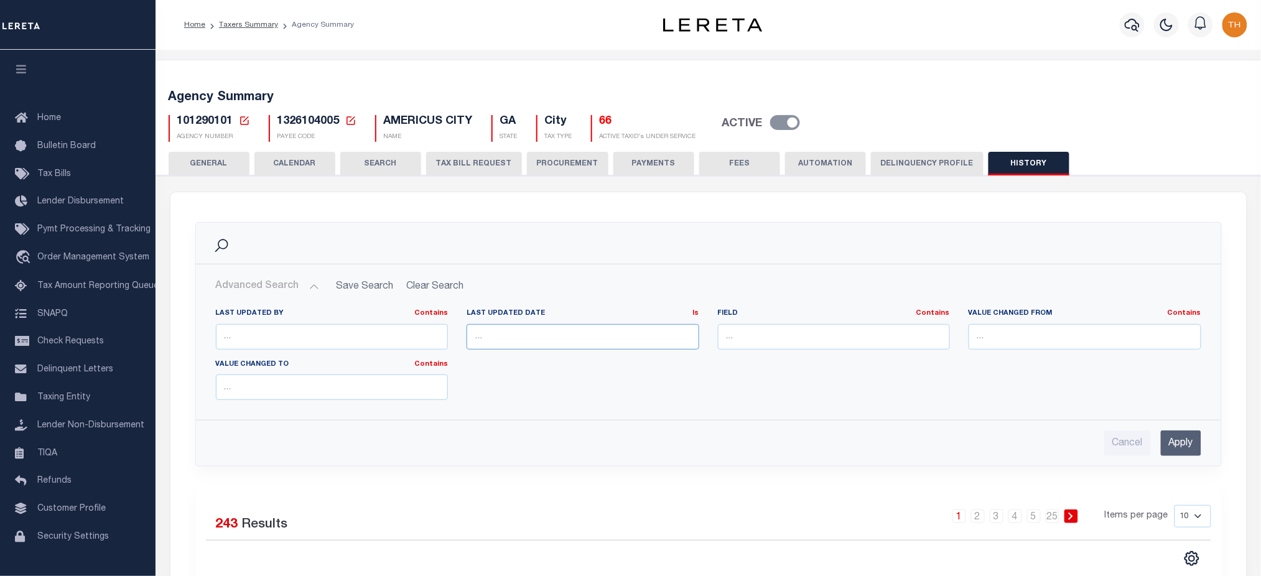
click at [583, 330] on input "text" at bounding box center [582, 336] width 233 height 25
type input "7/13/2025"
click at [282, 162] on button "CALENDAR" at bounding box center [294, 164] width 81 height 24
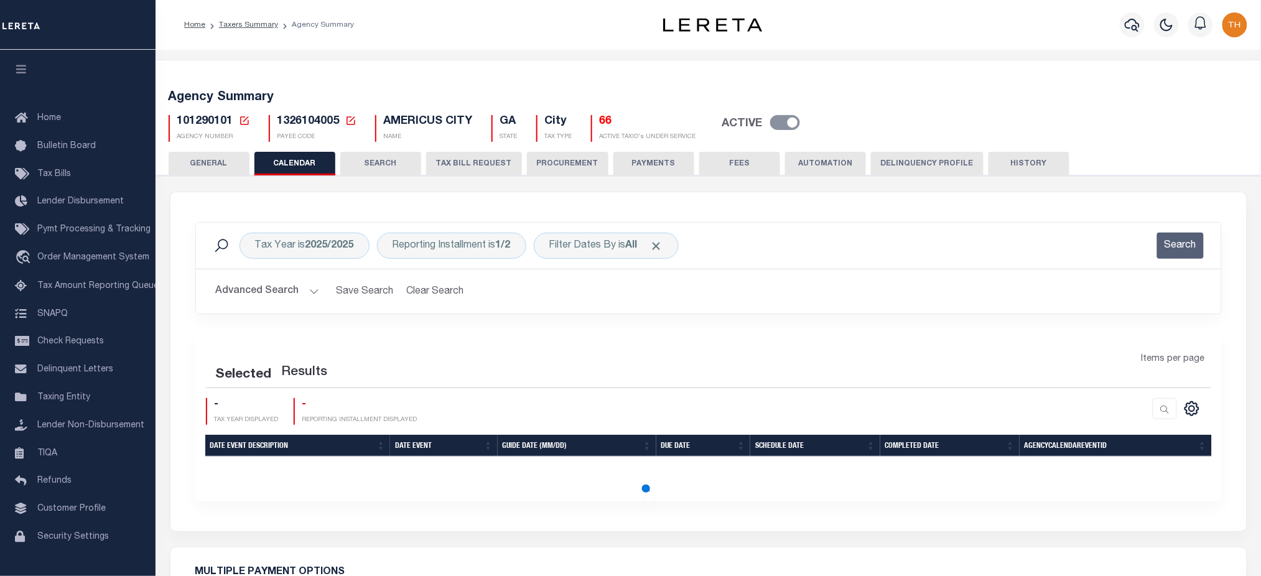
checkbox input "false"
type input "1"
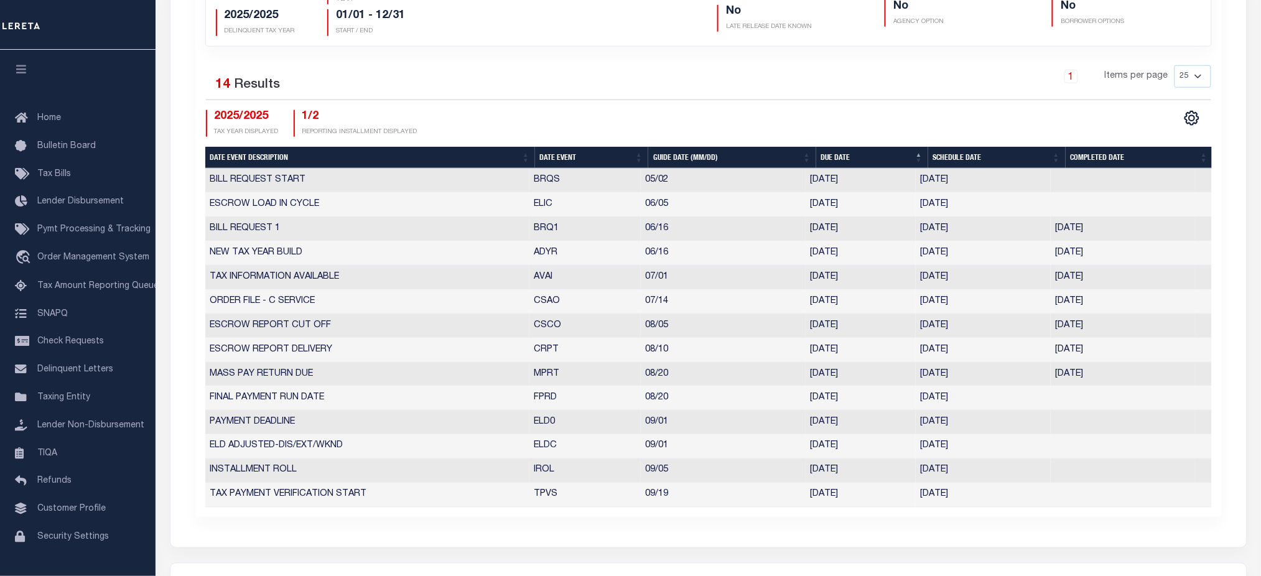
scroll to position [414, 0]
drag, startPoint x: 535, startPoint y: 305, endPoint x: 977, endPoint y: 302, distance: 442.2
click at [977, 302] on tr "ORDER FILE - C SERVICE CSAO 07/14 07/14/2025 07/14/2025 07/14/2025 10161567" at bounding box center [708, 302] width 1006 height 24
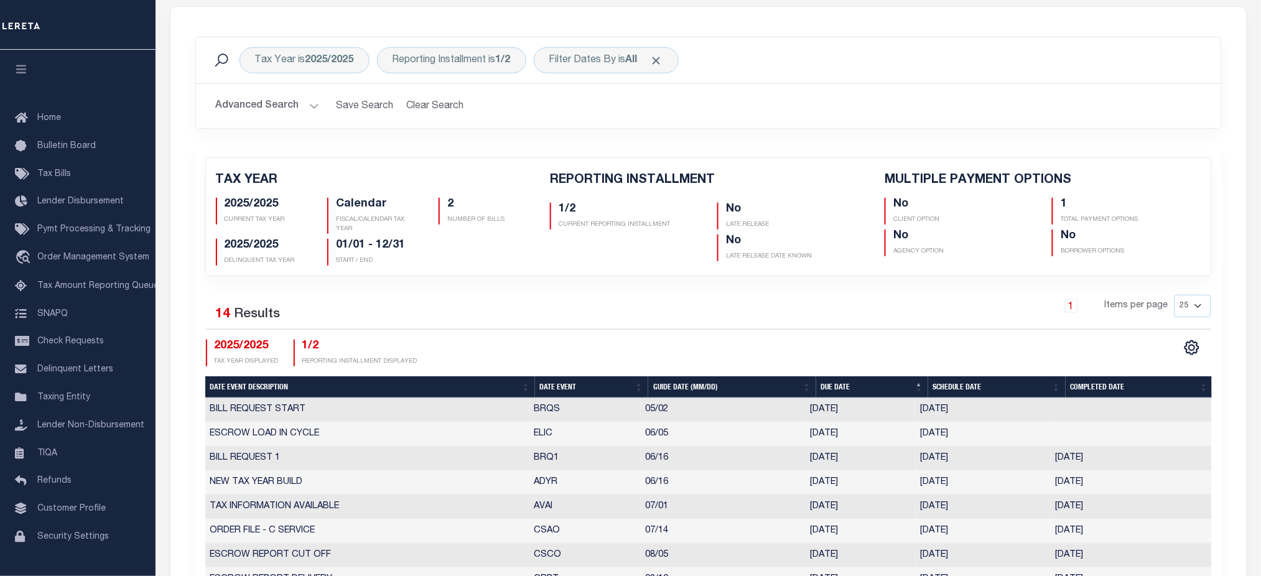
scroll to position [83, 0]
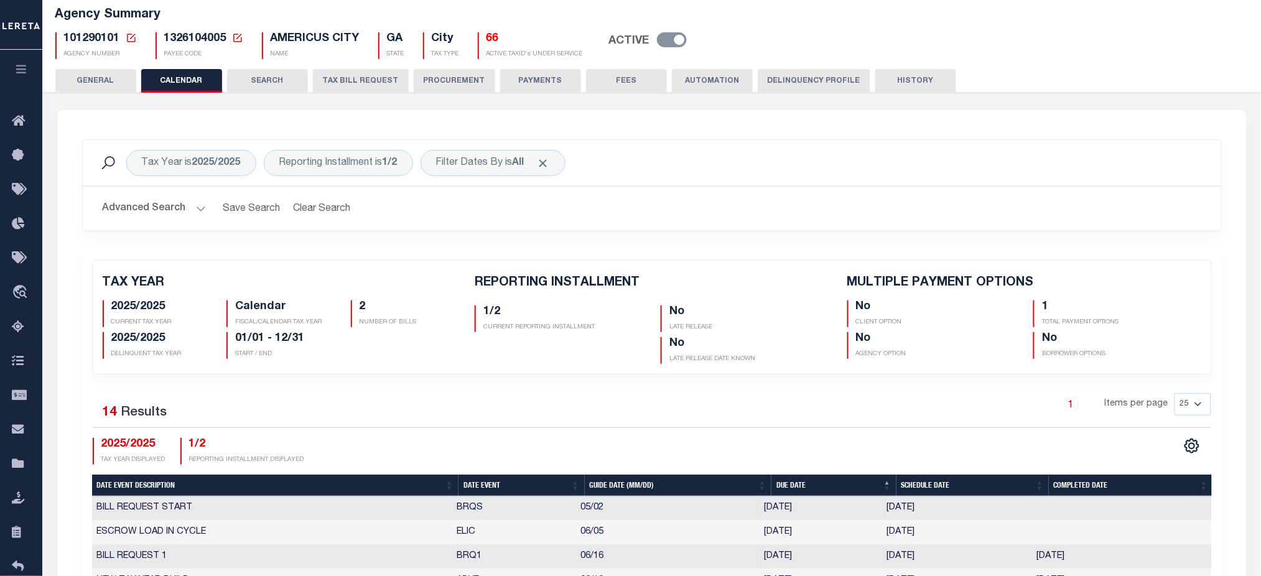
click at [29, 67] on button "button" at bounding box center [21, 71] width 42 height 42
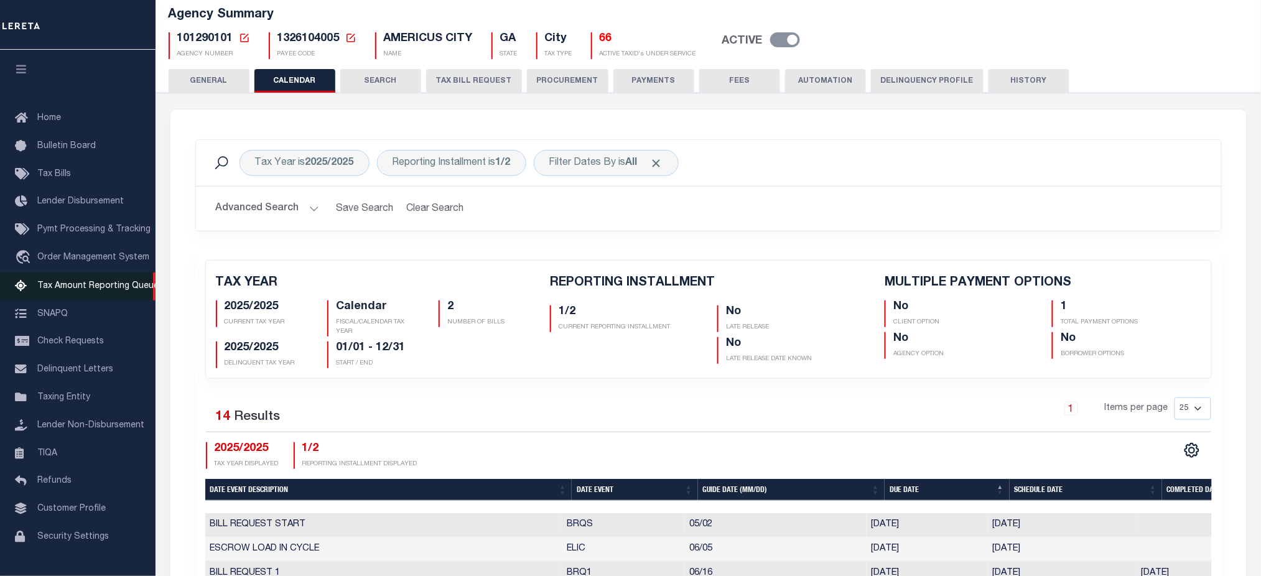
click at [57, 297] on link "Tax Amount Reporting Queue" at bounding box center [77, 286] width 155 height 28
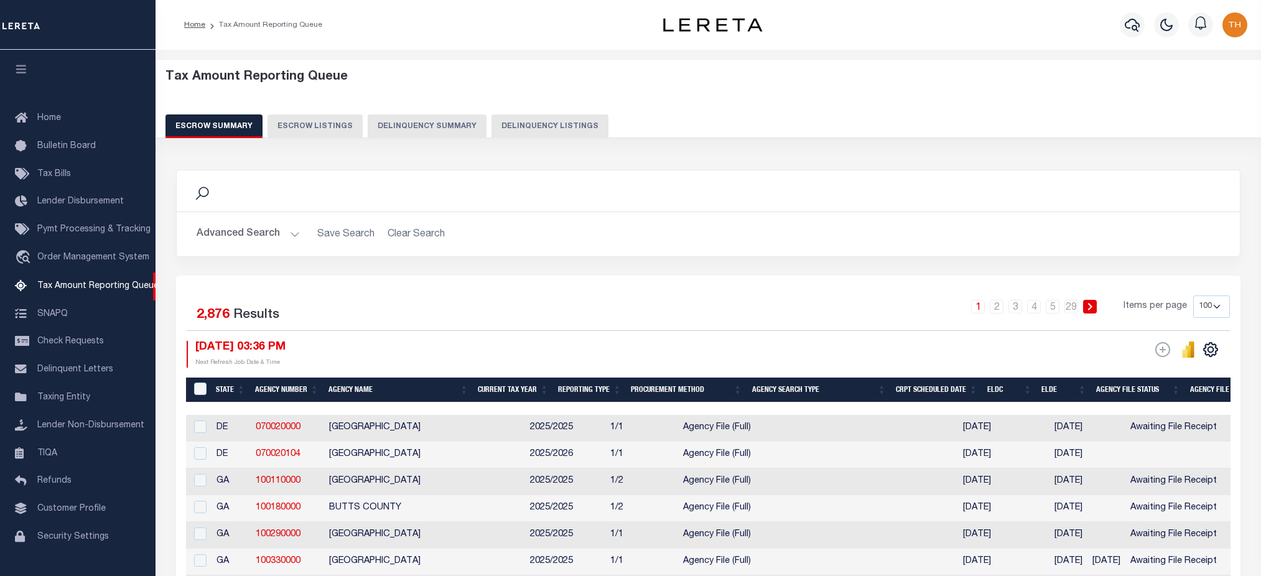
select select "100"
click at [25, 74] on icon "button" at bounding box center [21, 68] width 14 height 11
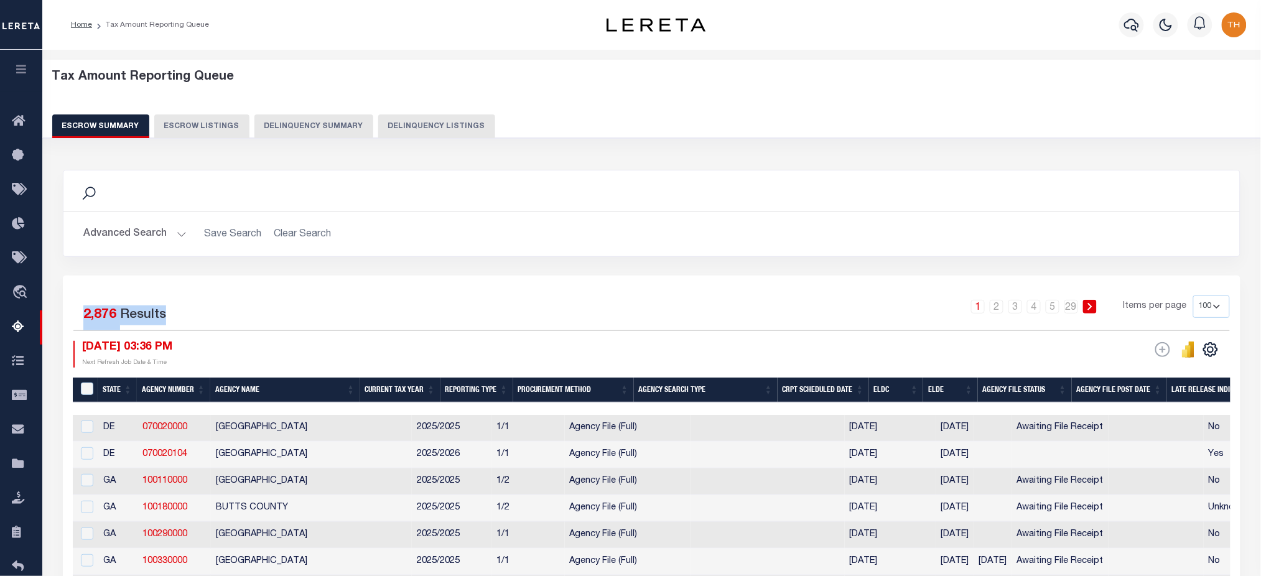
drag, startPoint x: 83, startPoint y: 312, endPoint x: 166, endPoint y: 320, distance: 83.1
click at [166, 320] on div "Selected 2,876 Results" at bounding box center [210, 312] width 275 height 35
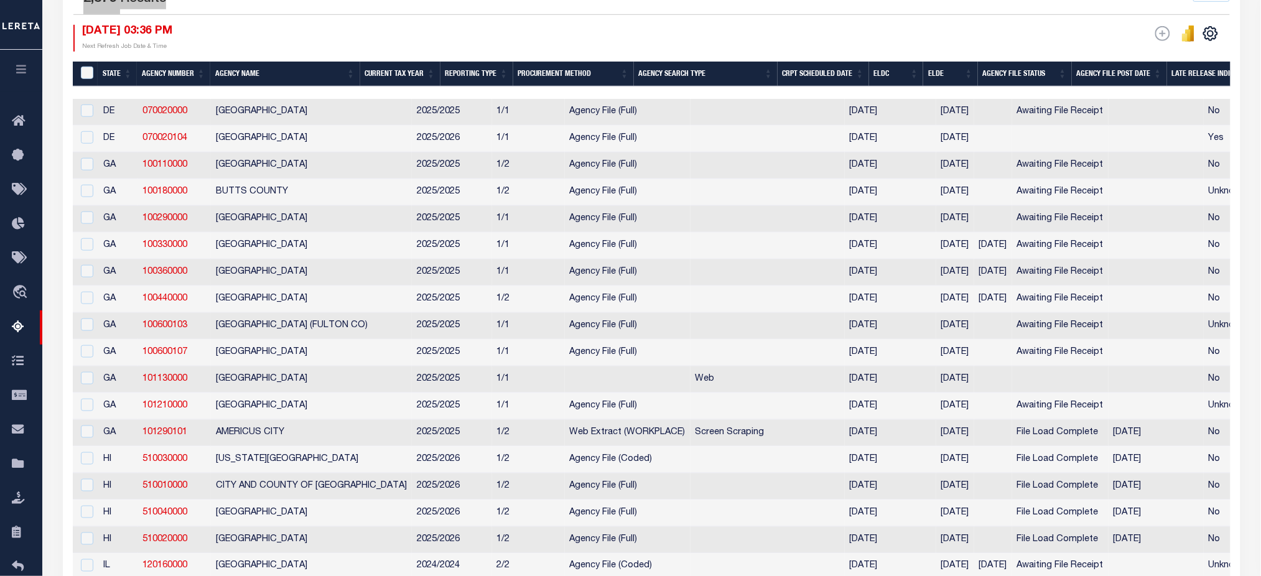
scroll to position [52, 0]
